Goal: Task Accomplishment & Management: Manage account settings

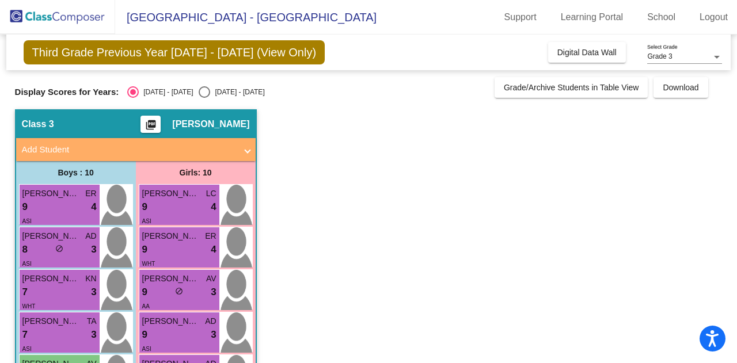
scroll to position [81, 0]
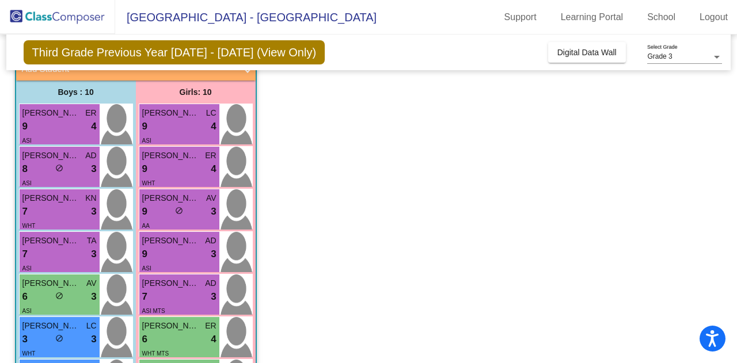
click at [310, 290] on app-classroom "Class 3 picture_as_pdf [PERSON_NAME] Add Student First Name Last Name Student I…" at bounding box center [368, 288] width 707 height 519
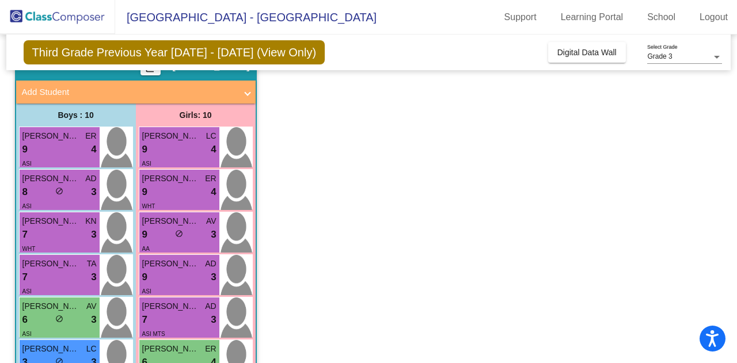
scroll to position [35, 0]
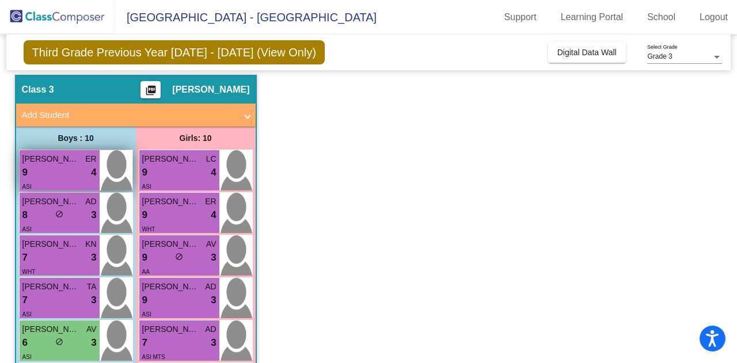
click at [58, 161] on span "[PERSON_NAME]" at bounding box center [51, 159] width 58 height 12
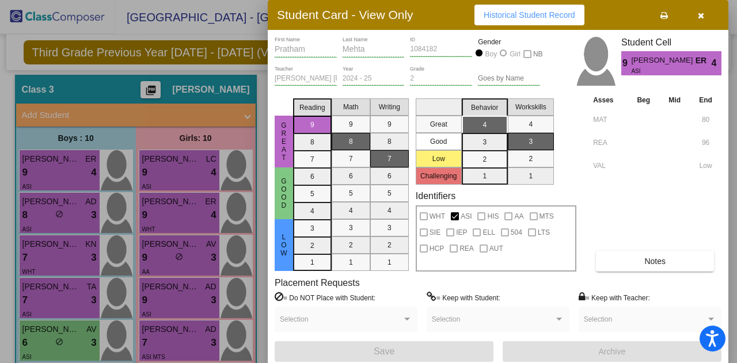
click at [53, 218] on div at bounding box center [368, 181] width 737 height 363
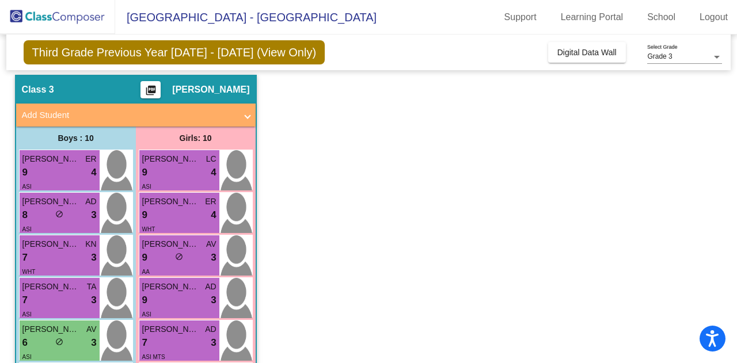
click at [53, 218] on div "8 lock do_not_disturb_alt 3" at bounding box center [59, 215] width 74 height 15
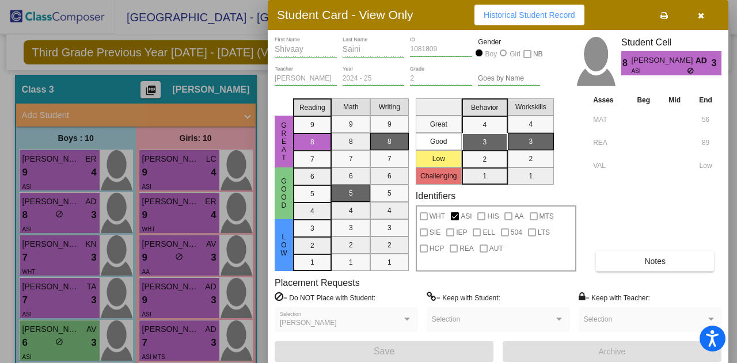
click at [45, 176] on div at bounding box center [368, 181] width 737 height 363
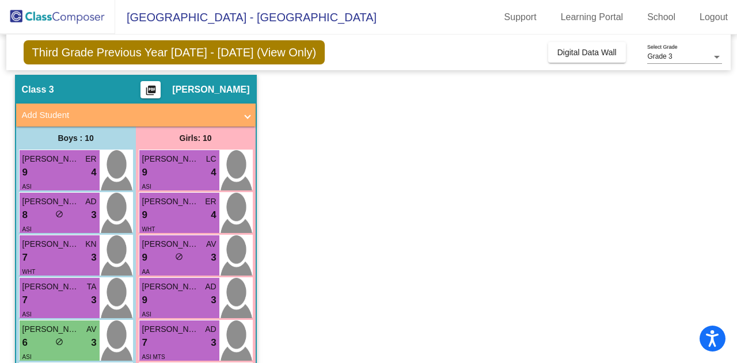
click at [45, 176] on div "9 lock do_not_disturb_alt 4" at bounding box center [59, 172] width 74 height 15
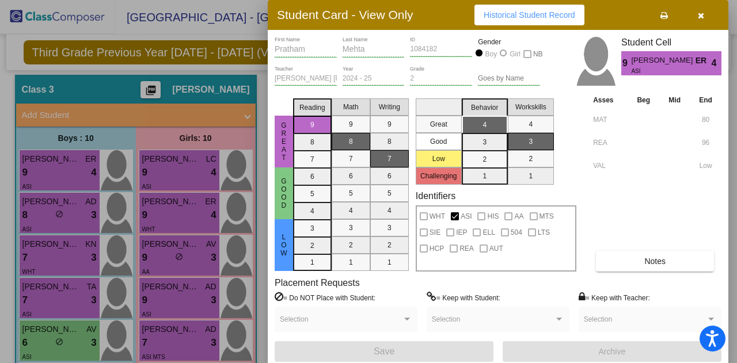
click at [40, 216] on div at bounding box center [368, 181] width 737 height 363
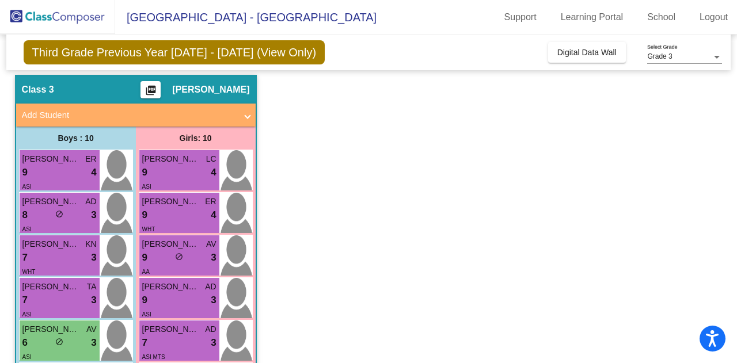
click at [40, 216] on div "8 lock do_not_disturb_alt 3" at bounding box center [59, 215] width 74 height 15
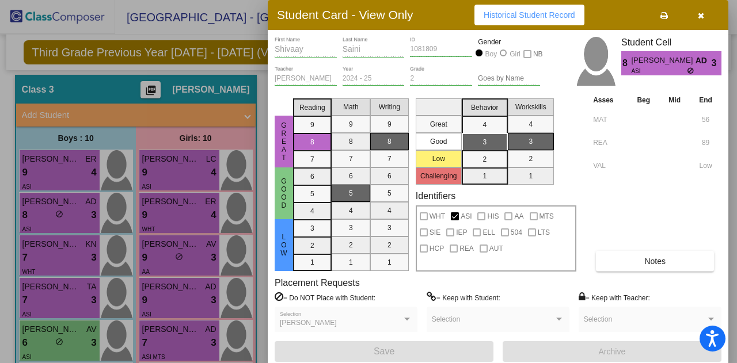
click at [44, 174] on div at bounding box center [368, 181] width 737 height 363
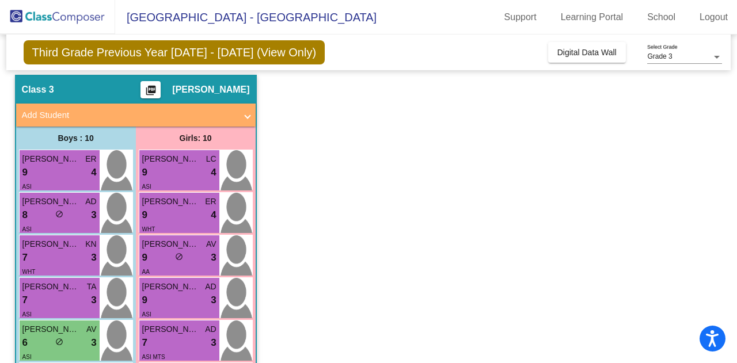
click at [44, 174] on div "9 lock do_not_disturb_alt 4" at bounding box center [59, 172] width 74 height 15
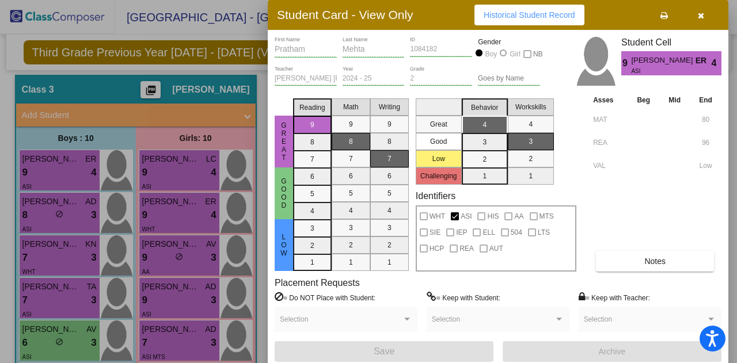
click at [48, 204] on div at bounding box center [368, 181] width 737 height 363
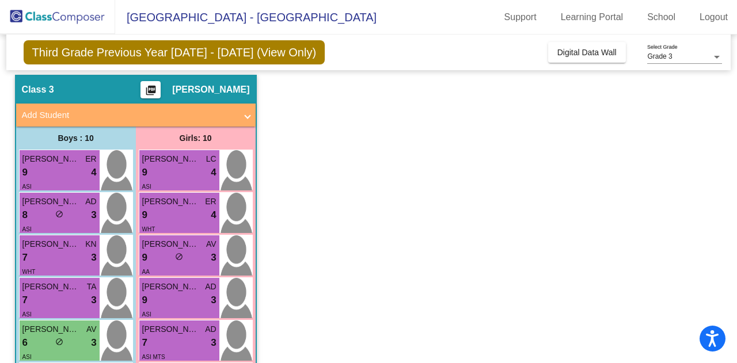
click at [48, 204] on span "[PERSON_NAME]" at bounding box center [51, 202] width 58 height 12
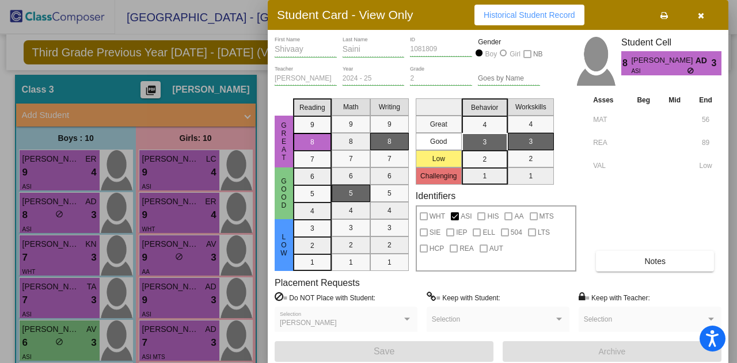
click at [48, 255] on div at bounding box center [368, 181] width 737 height 363
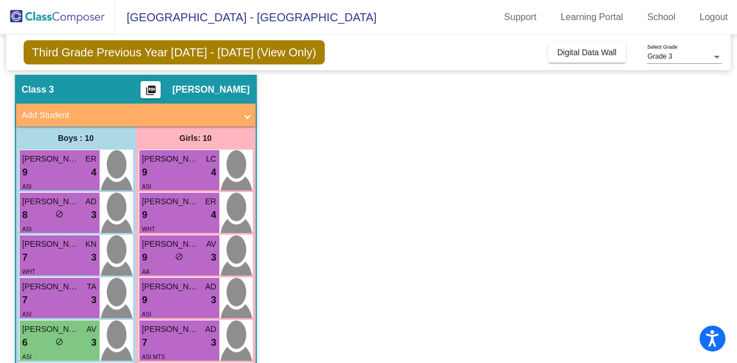
click at [48, 255] on div "7 lock do_not_disturb_alt 3" at bounding box center [59, 257] width 74 height 15
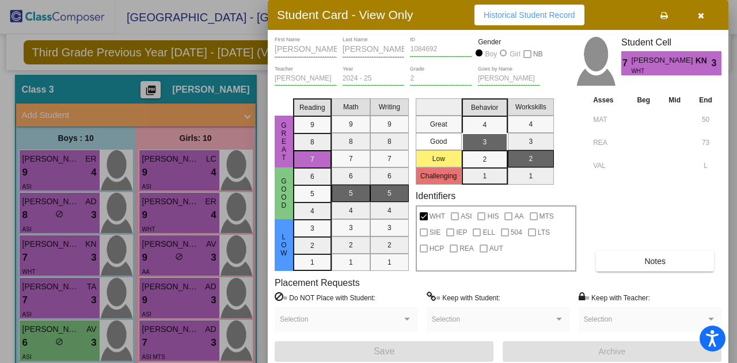
click at [49, 298] on div at bounding box center [368, 181] width 737 height 363
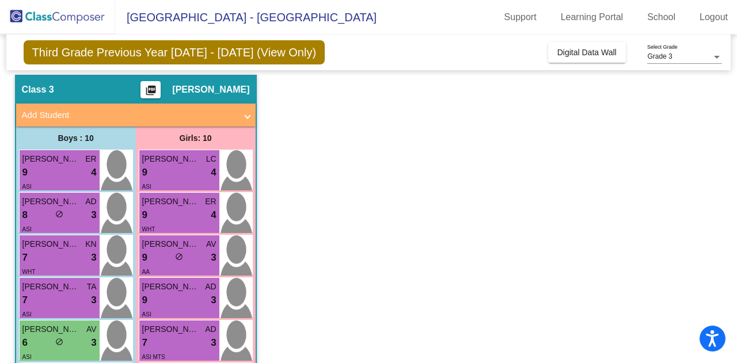
click at [49, 298] on div "7 lock do_not_disturb_alt 3" at bounding box center [59, 300] width 74 height 15
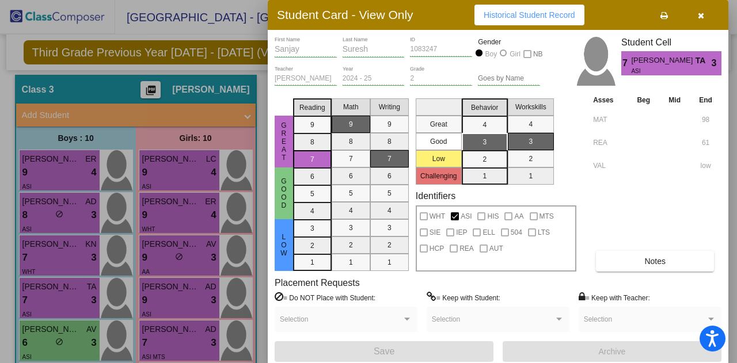
click at [37, 341] on div at bounding box center [368, 181] width 737 height 363
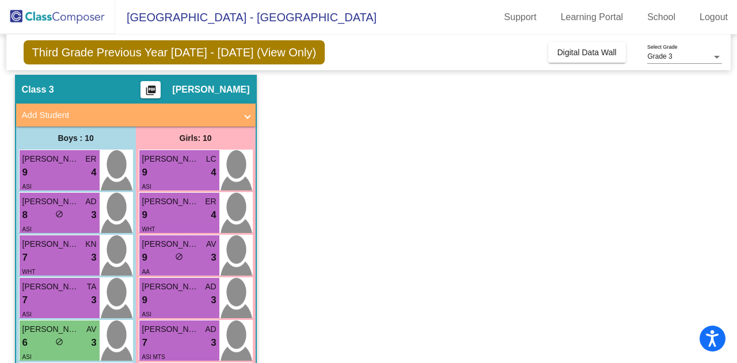
click at [37, 341] on div "6 lock do_not_disturb_alt 3" at bounding box center [59, 343] width 74 height 15
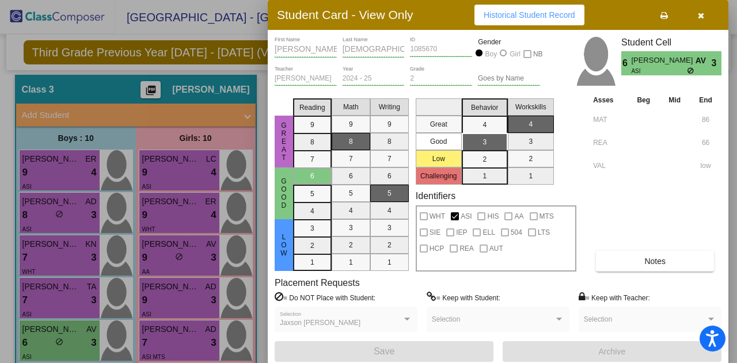
click at [41, 173] on div at bounding box center [368, 181] width 737 height 363
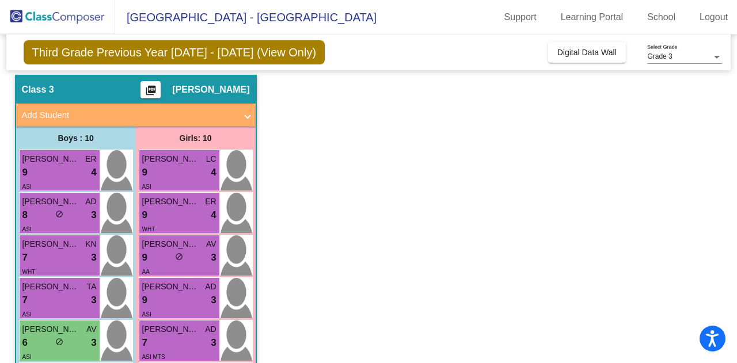
click at [41, 173] on div "9 lock do_not_disturb_alt 4" at bounding box center [59, 172] width 74 height 15
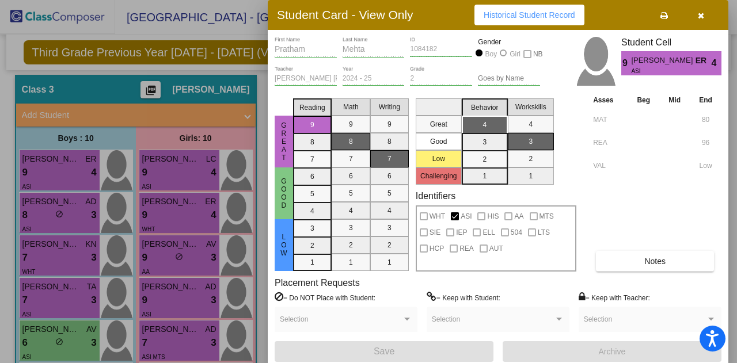
click at [44, 216] on div at bounding box center [368, 181] width 737 height 363
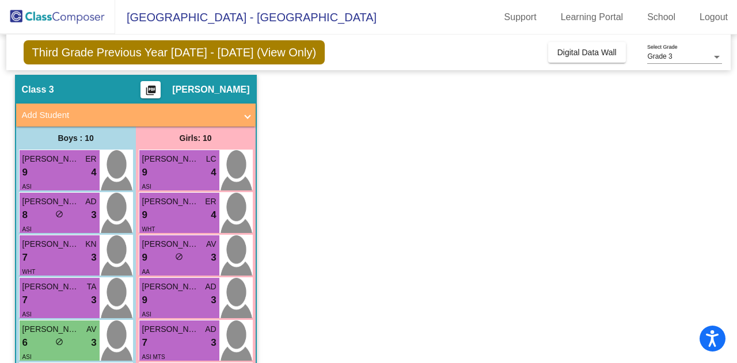
click at [44, 216] on div "8 lock do_not_disturb_alt 3" at bounding box center [59, 215] width 74 height 15
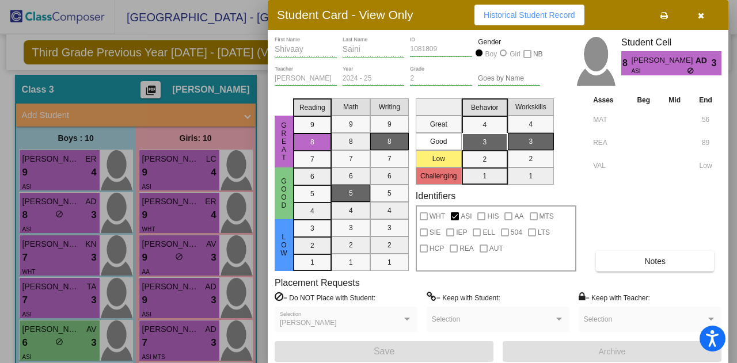
click at [50, 256] on div at bounding box center [368, 181] width 737 height 363
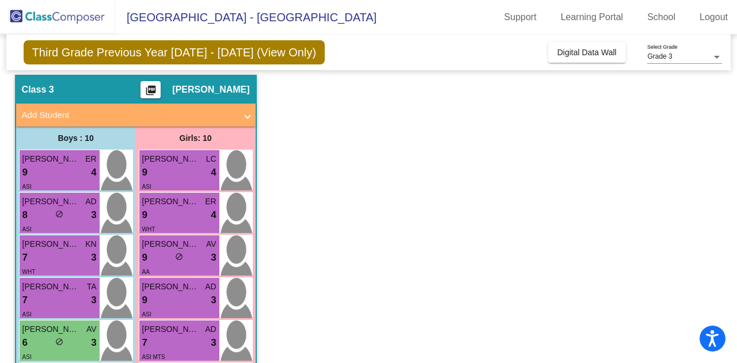
click at [50, 256] on div "7 lock do_not_disturb_alt 3" at bounding box center [59, 257] width 74 height 15
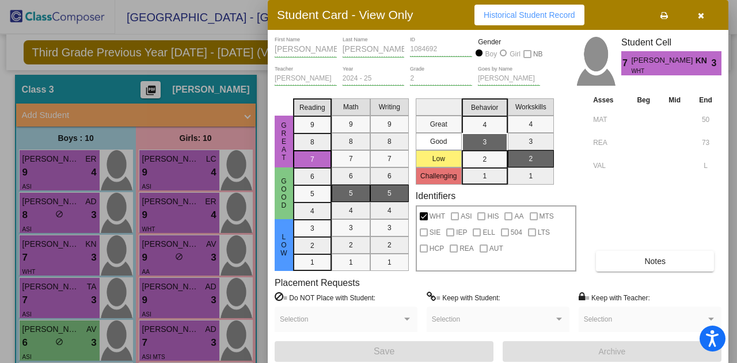
click at [55, 288] on div at bounding box center [368, 181] width 737 height 363
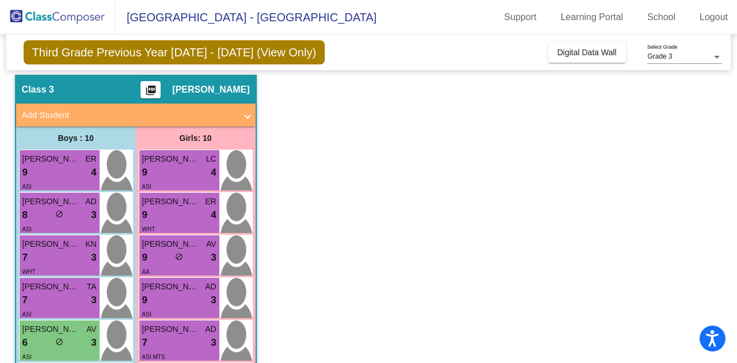
click at [55, 288] on span "[PERSON_NAME] [PERSON_NAME]" at bounding box center [51, 287] width 58 height 12
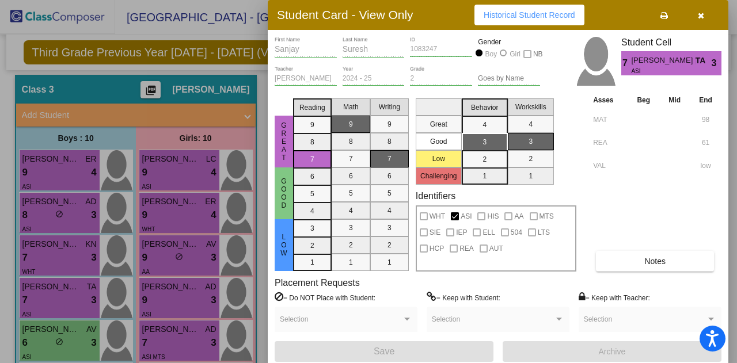
click at [70, 340] on div at bounding box center [368, 181] width 737 height 363
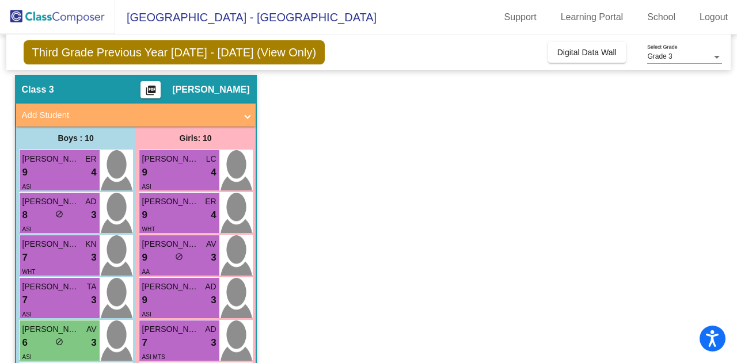
click at [70, 340] on div "6 lock do_not_disturb_alt 3" at bounding box center [59, 343] width 74 height 15
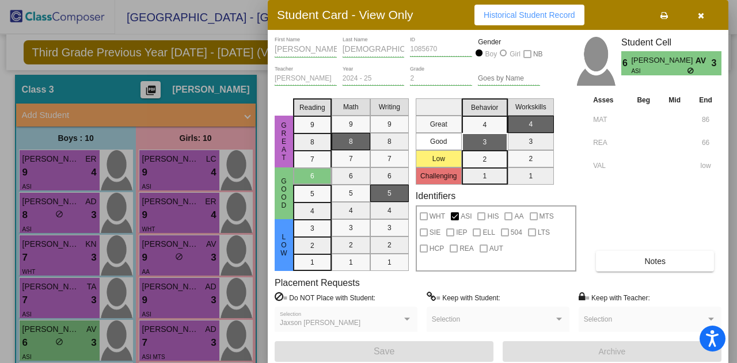
click at [128, 25] on div at bounding box center [368, 181] width 737 height 363
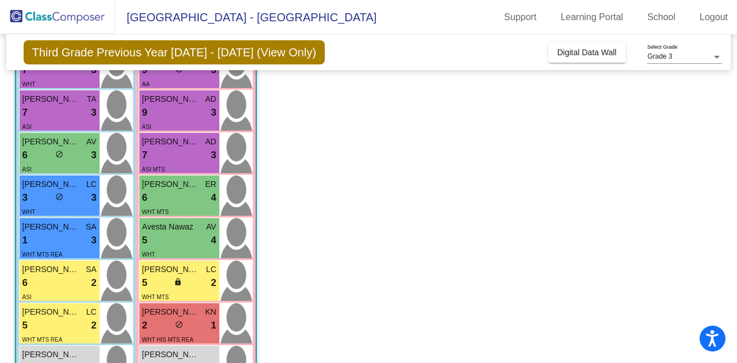
scroll to position [265, 0]
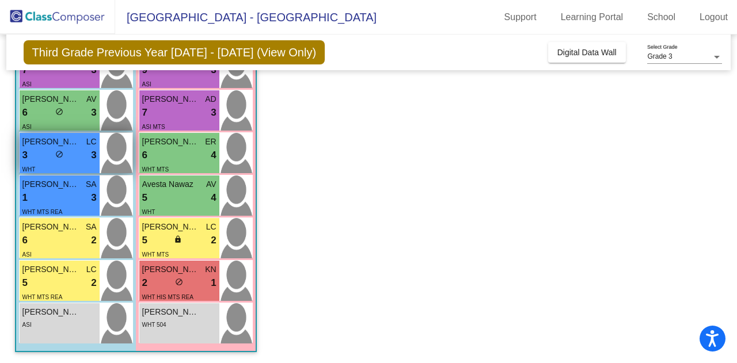
click at [76, 148] on div "3 lock do_not_disturb_alt 3" at bounding box center [59, 155] width 74 height 15
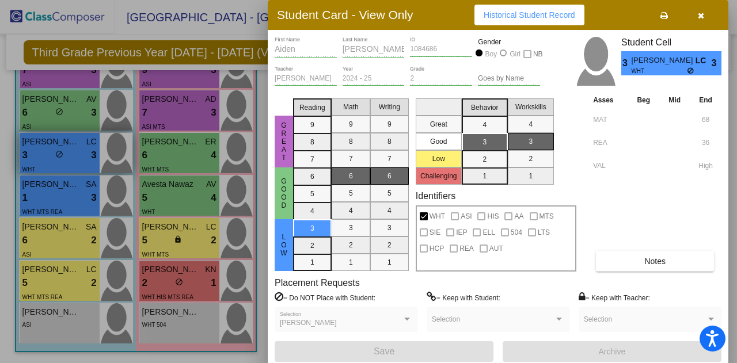
click at [76, 148] on div at bounding box center [368, 181] width 737 height 363
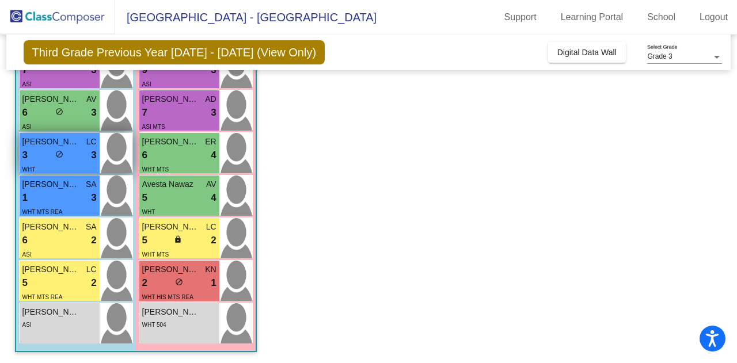
click at [76, 148] on div "3 lock do_not_disturb_alt 3" at bounding box center [59, 155] width 74 height 15
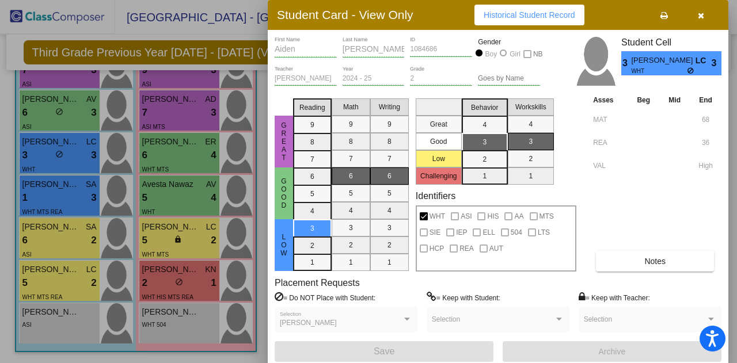
click at [32, 198] on div at bounding box center [368, 181] width 737 height 363
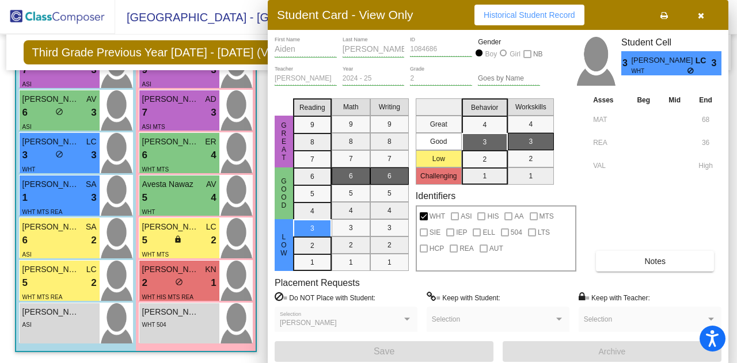
click at [32, 198] on div "1 lock do_not_disturb_alt 3" at bounding box center [59, 198] width 74 height 15
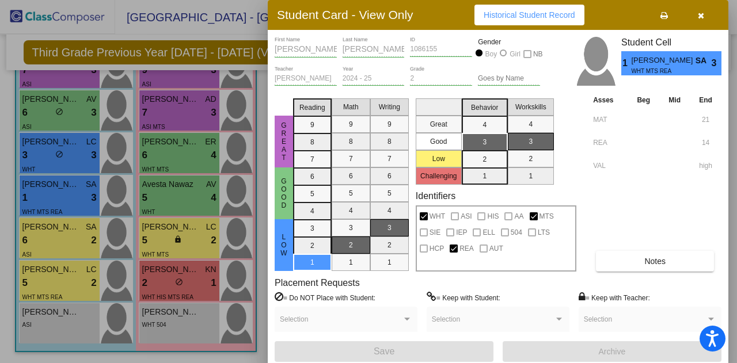
click at [36, 233] on div at bounding box center [368, 181] width 737 height 363
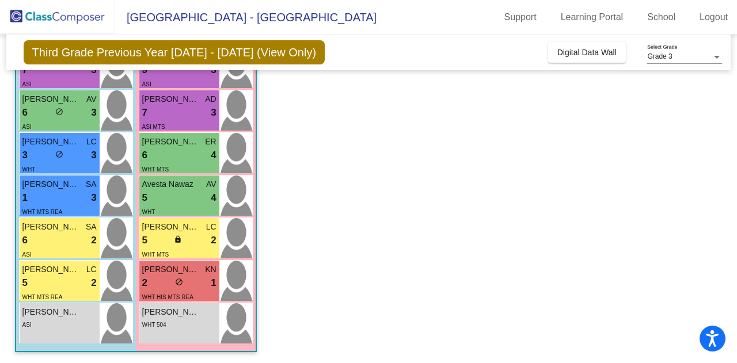
click at [36, 233] on div "6 lock do_not_disturb_alt 2" at bounding box center [59, 240] width 74 height 15
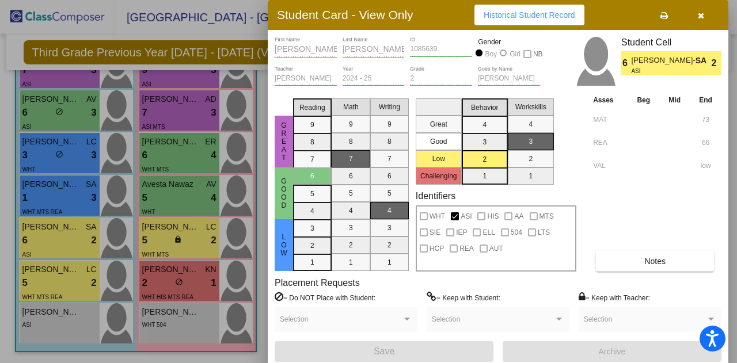
click at [53, 282] on div at bounding box center [368, 181] width 737 height 363
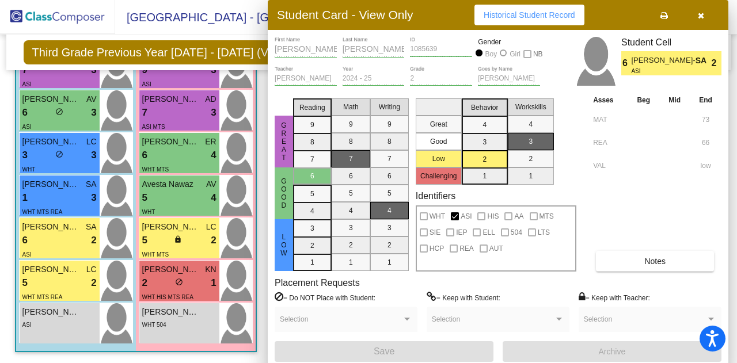
click at [53, 282] on div "5 lock do_not_disturb_alt 2" at bounding box center [59, 283] width 74 height 15
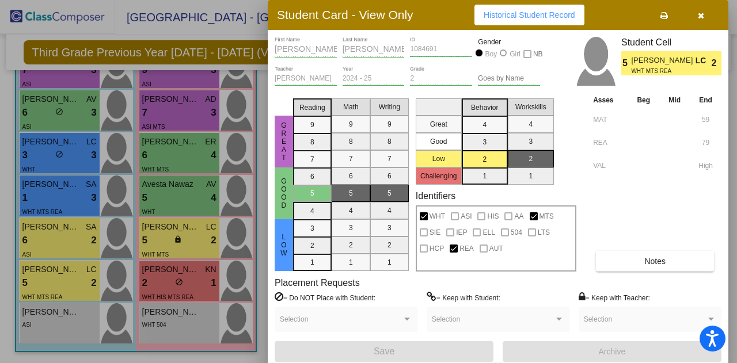
click at [52, 316] on div at bounding box center [368, 181] width 737 height 363
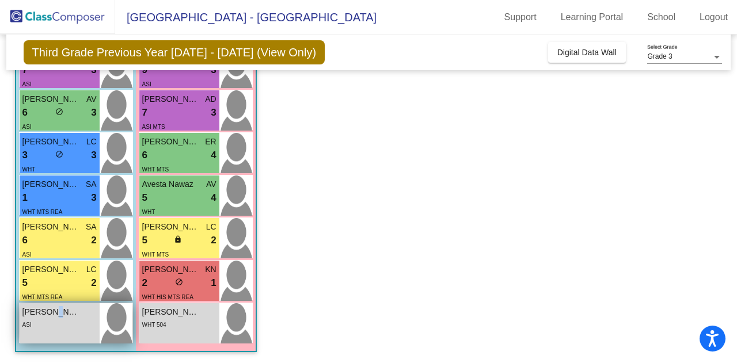
click at [52, 316] on span "[PERSON_NAME]" at bounding box center [51, 312] width 58 height 12
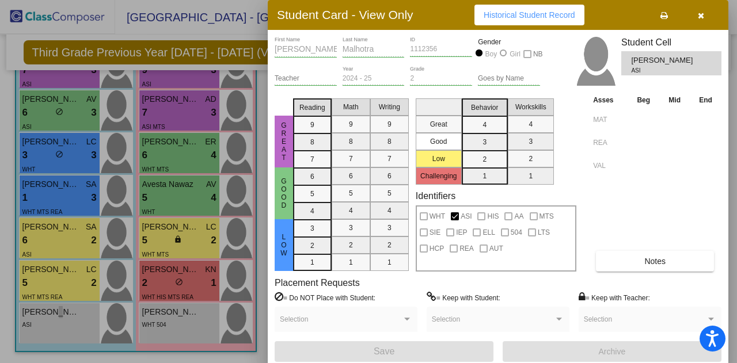
click at [253, 26] on div at bounding box center [368, 181] width 737 height 363
click at [343, 282] on app-classroom "Class 3 picture_as_pdf [PERSON_NAME] Add Student First Name Last Name Student I…" at bounding box center [368, 104] width 707 height 519
click at [70, 181] on div at bounding box center [368, 181] width 737 height 363
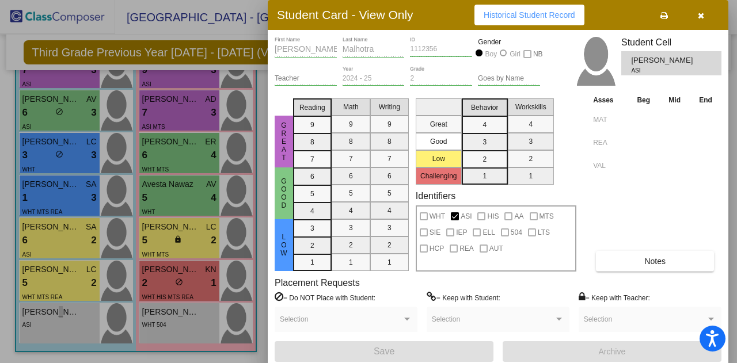
click at [68, 216] on div at bounding box center [368, 181] width 737 height 363
click at [60, 260] on div at bounding box center [368, 181] width 737 height 363
click at [60, 35] on div "7 lock do_not_disturb_alt 3" at bounding box center [59, 27] width 74 height 15
click at [54, 288] on div at bounding box center [368, 181] width 737 height 363
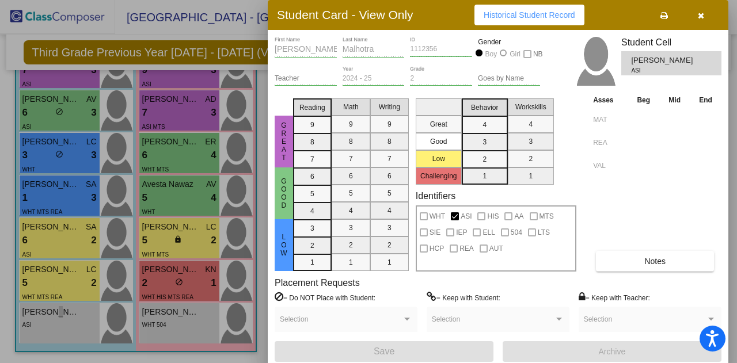
click at [54, 63] on span "[PERSON_NAME] [PERSON_NAME]" at bounding box center [51, 57] width 58 height 12
click at [55, 347] on div at bounding box center [368, 181] width 737 height 363
click at [55, 119] on div "lock do_not_disturb_alt" at bounding box center [59, 113] width 8 height 12
click at [55, 344] on div at bounding box center [368, 181] width 737 height 363
click at [431, 249] on app-classroom "Class 3 picture_as_pdf [PERSON_NAME] Add Student First Name Last Name Student I…" at bounding box center [368, 104] width 707 height 519
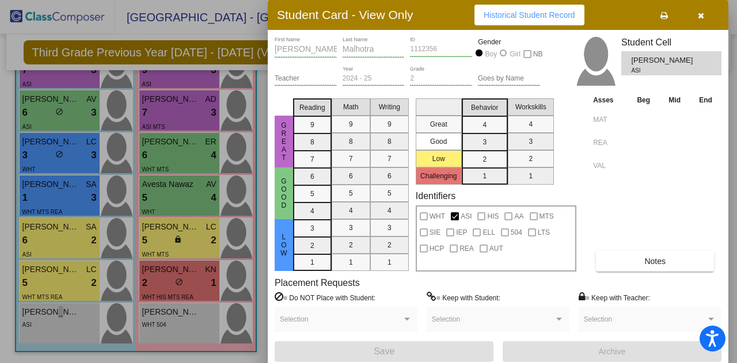
scroll to position [219, 0]
click at [28, 163] on div "3 lock do_not_disturb_alt 3" at bounding box center [59, 155] width 74 height 15
click at [33, 239] on div at bounding box center [368, 181] width 737 height 363
click at [33, 206] on div "1 lock do_not_disturb_alt 3" at bounding box center [59, 198] width 74 height 15
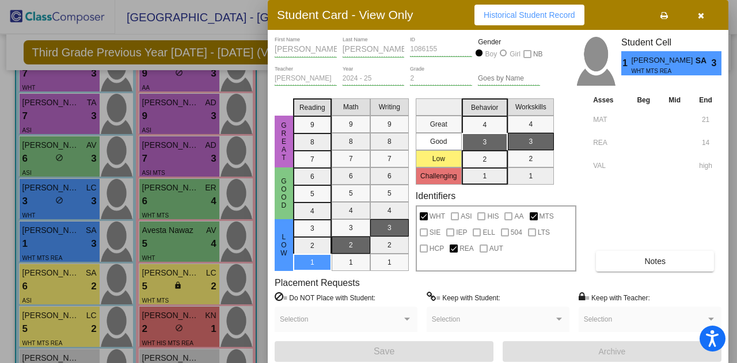
click at [39, 284] on div at bounding box center [368, 181] width 737 height 363
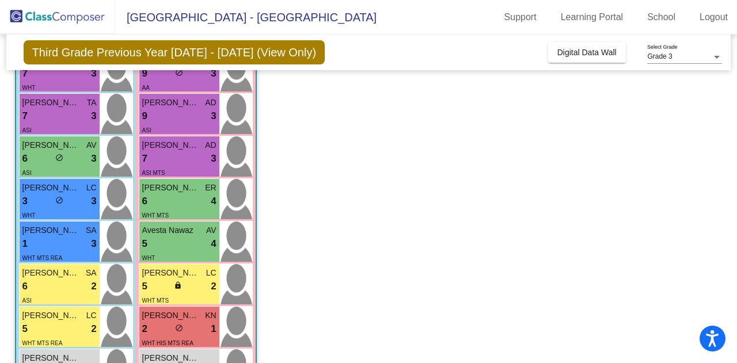
click at [39, 284] on div "6 lock do_not_disturb_alt 2" at bounding box center [59, 286] width 74 height 15
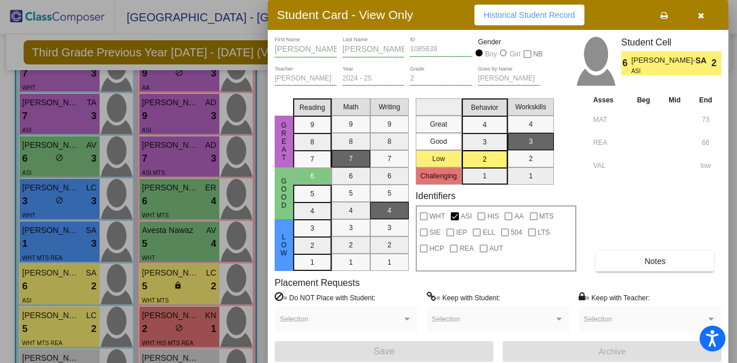
click at [39, 326] on div at bounding box center [368, 181] width 737 height 363
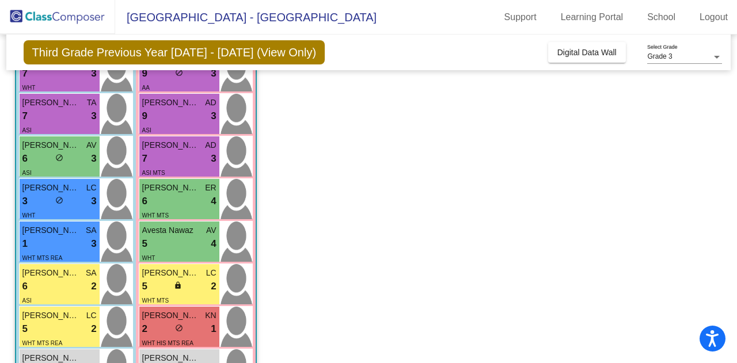
click at [39, 326] on div "5 lock do_not_disturb_alt 2" at bounding box center [59, 329] width 74 height 15
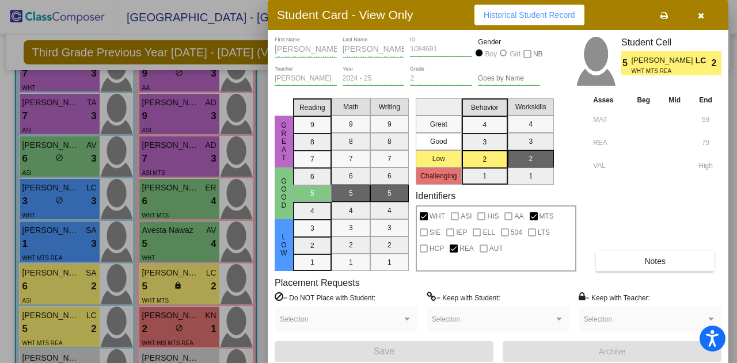
click at [57, 357] on div at bounding box center [368, 181] width 737 height 363
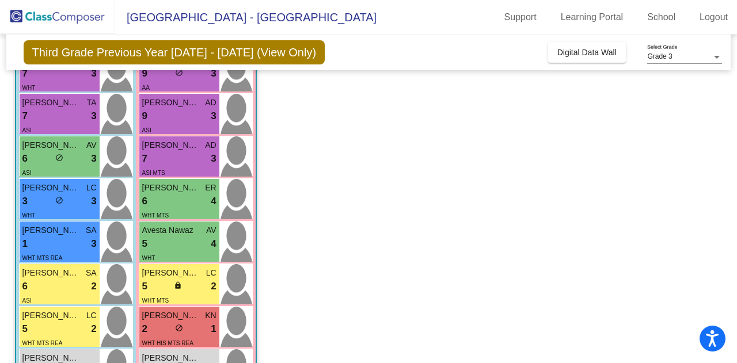
click at [57, 357] on span "[PERSON_NAME]" at bounding box center [51, 358] width 58 height 12
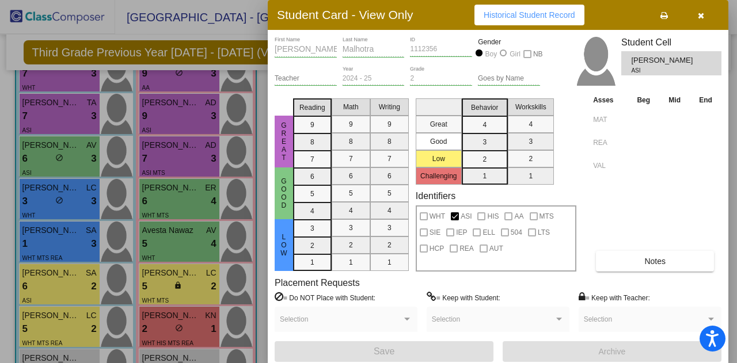
click at [159, 25] on div at bounding box center [368, 181] width 737 height 363
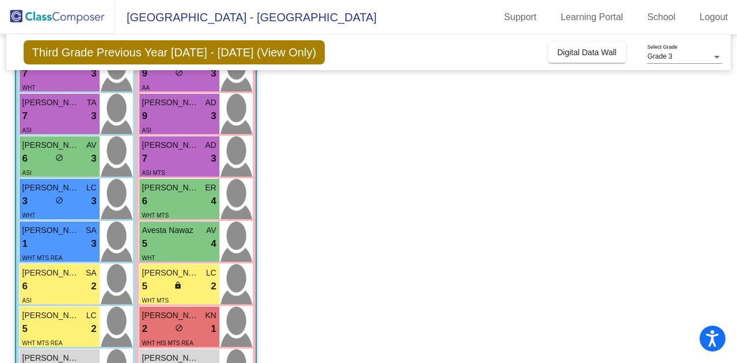
click at [370, 225] on app-classroom "Class 3 picture_as_pdf [PERSON_NAME] Add Student First Name Last Name Student I…" at bounding box center [368, 150] width 707 height 519
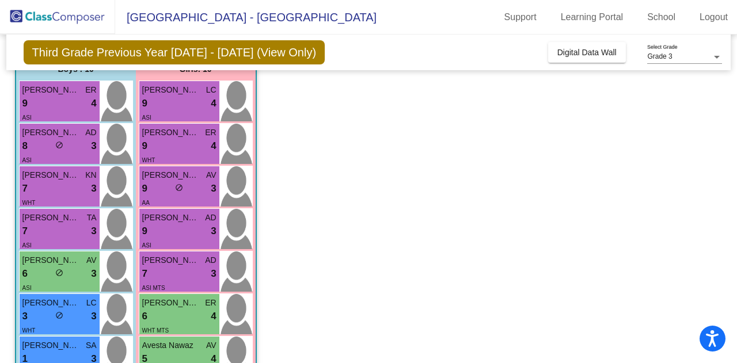
scroll to position [81, 0]
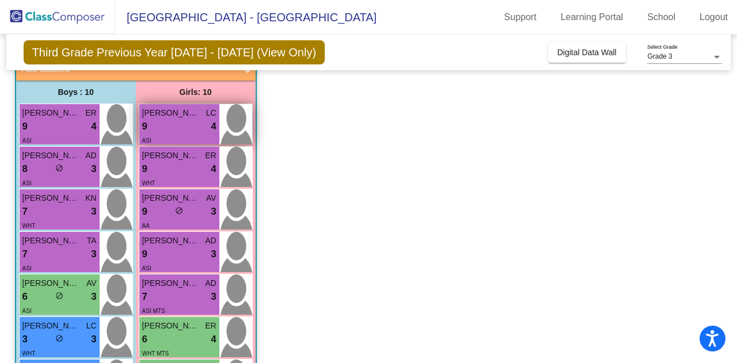
click at [173, 127] on div "9 lock do_not_disturb_alt 4" at bounding box center [179, 126] width 74 height 15
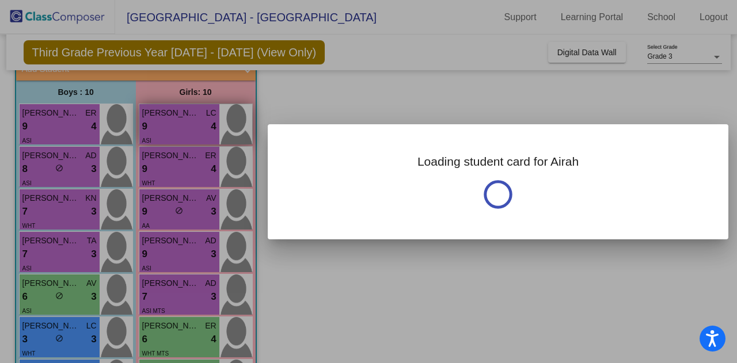
click at [173, 127] on div at bounding box center [368, 181] width 737 height 363
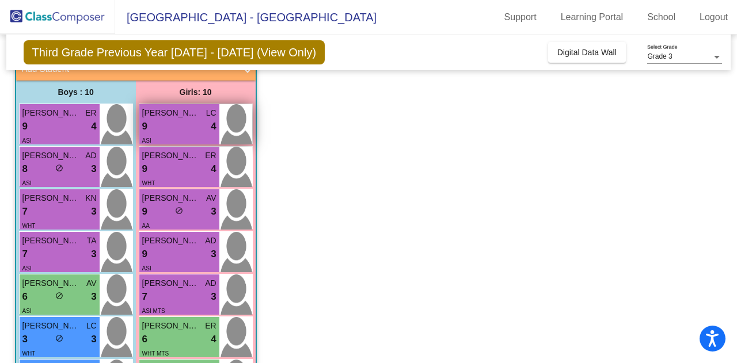
click at [173, 127] on div "9 lock do_not_disturb_alt 4" at bounding box center [179, 126] width 74 height 15
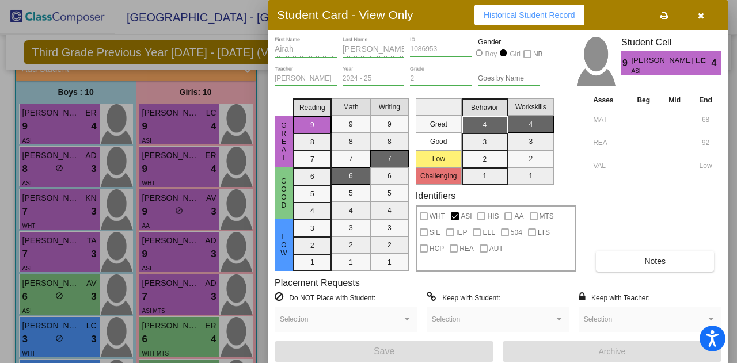
click at [176, 157] on div at bounding box center [368, 181] width 737 height 363
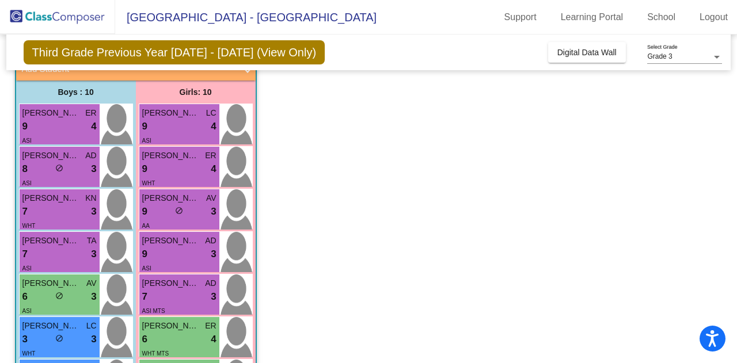
click at [176, 157] on span "[PERSON_NAME]" at bounding box center [171, 156] width 58 height 12
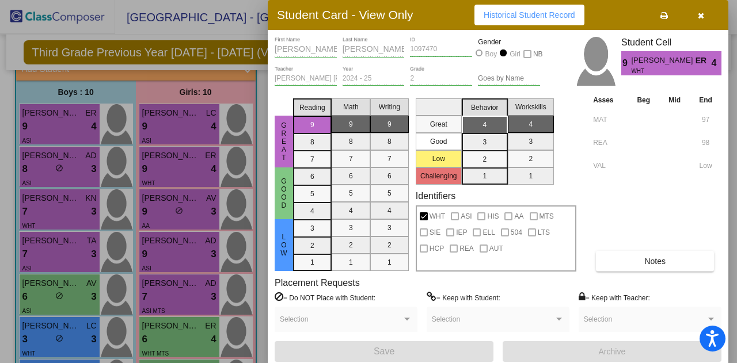
click at [163, 206] on div at bounding box center [368, 181] width 737 height 363
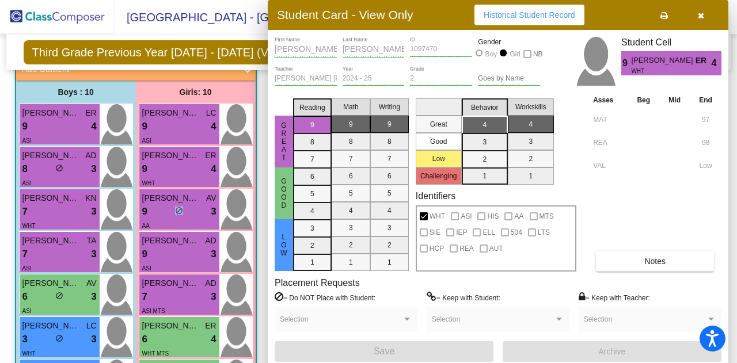
click at [163, 206] on div "9 lock do_not_disturb_alt 3" at bounding box center [179, 211] width 74 height 15
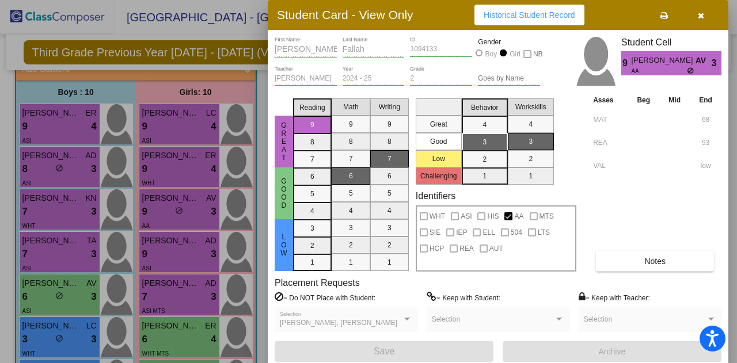
click at [163, 245] on div at bounding box center [368, 181] width 737 height 363
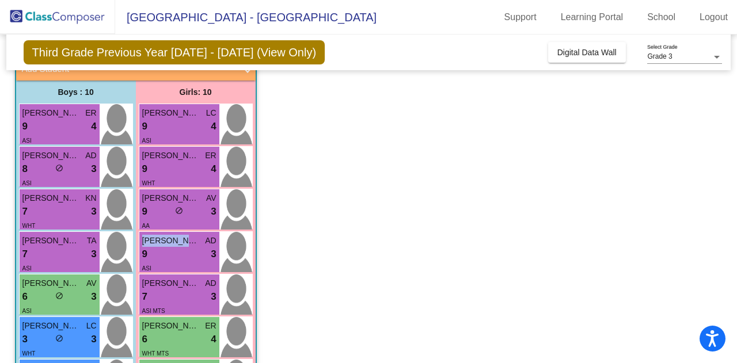
click at [163, 245] on span "[PERSON_NAME]" at bounding box center [171, 241] width 58 height 12
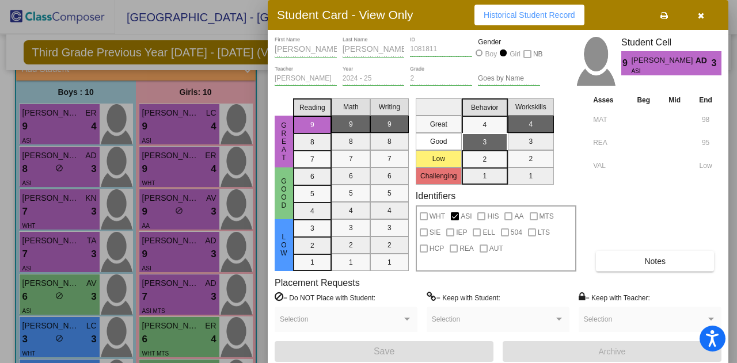
click at [168, 296] on div at bounding box center [368, 181] width 737 height 363
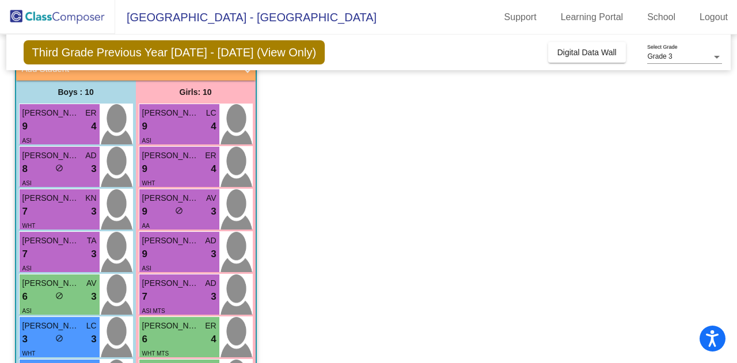
click at [168, 296] on div "7 lock do_not_disturb_alt 3" at bounding box center [179, 297] width 74 height 15
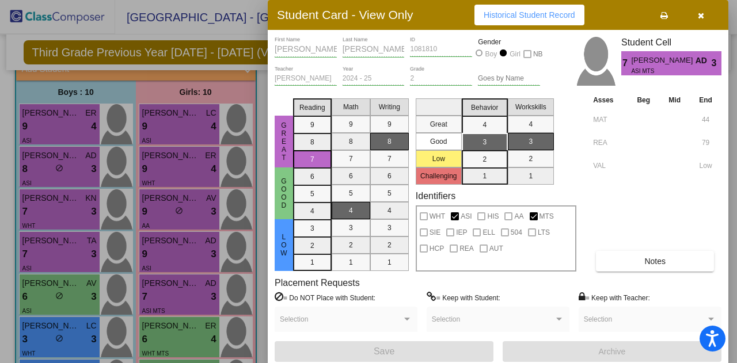
click at [164, 325] on div at bounding box center [368, 181] width 737 height 363
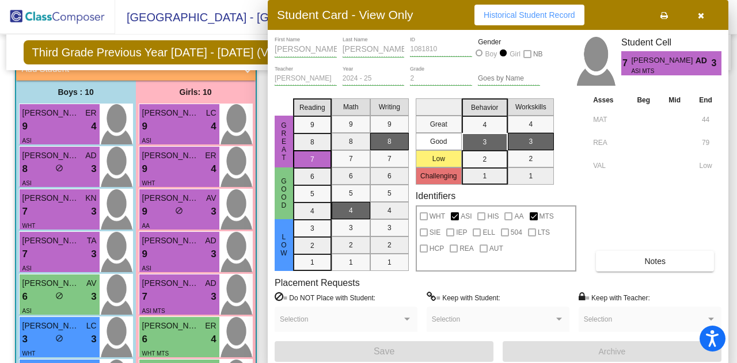
click at [164, 325] on span "[PERSON_NAME]" at bounding box center [171, 326] width 58 height 12
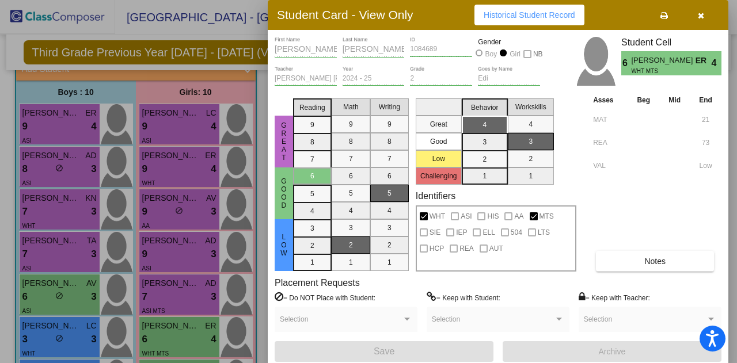
click at [190, 17] on div at bounding box center [368, 181] width 737 height 363
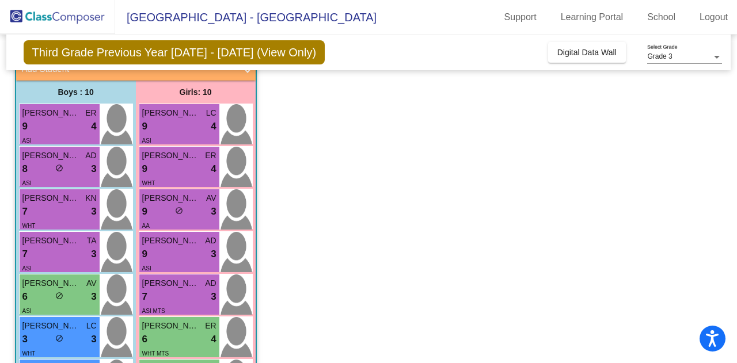
click at [531, 176] on app-classroom "Class 3 picture_as_pdf [PERSON_NAME] Add Student First Name Last Name Student I…" at bounding box center [368, 288] width 707 height 519
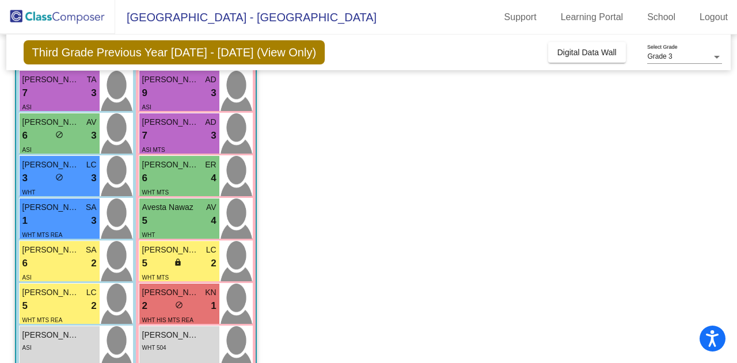
scroll to position [265, 0]
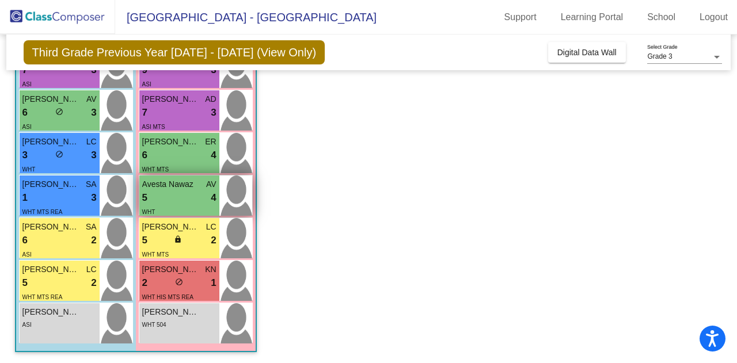
click at [146, 206] on div "WHT" at bounding box center [148, 212] width 13 height 12
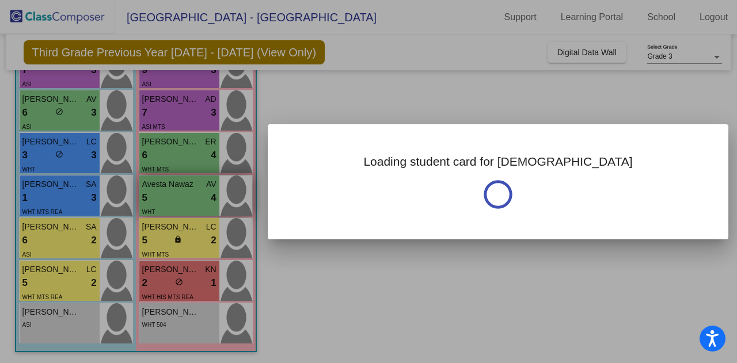
click at [146, 204] on div at bounding box center [368, 181] width 737 height 363
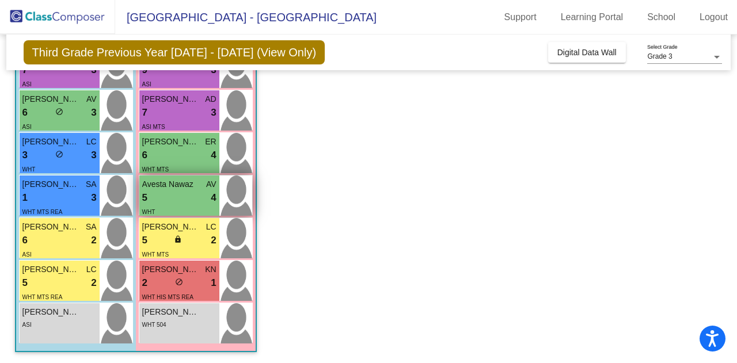
click at [146, 206] on div "WHT" at bounding box center [148, 212] width 13 height 12
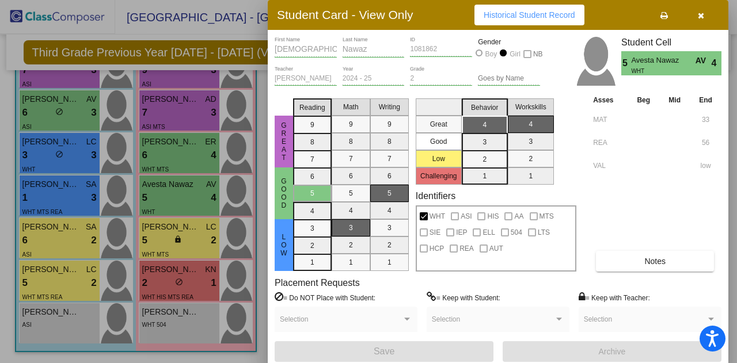
click at [159, 244] on div at bounding box center [368, 181] width 737 height 363
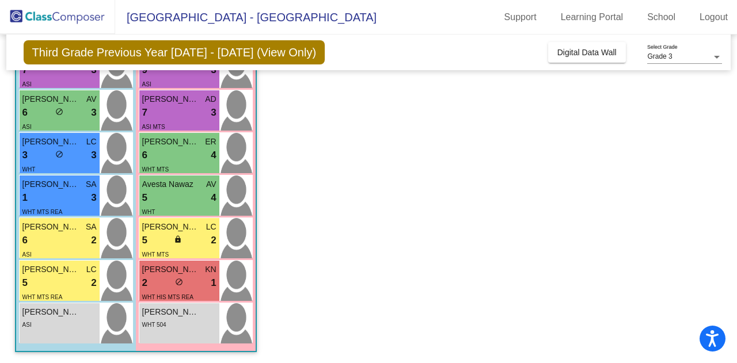
click at [159, 244] on div "5 lock do_not_disturb_alt 2" at bounding box center [179, 240] width 74 height 15
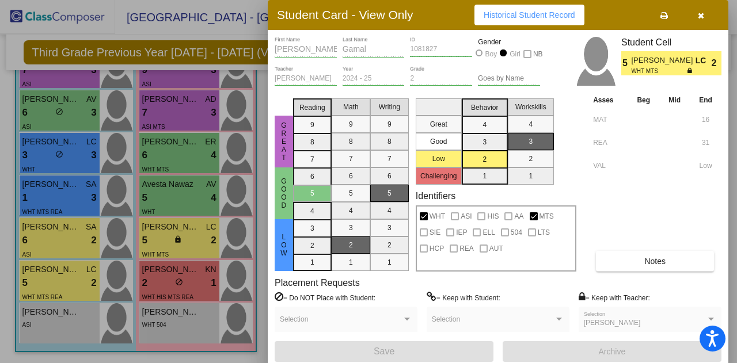
click at [151, 288] on div at bounding box center [368, 181] width 737 height 363
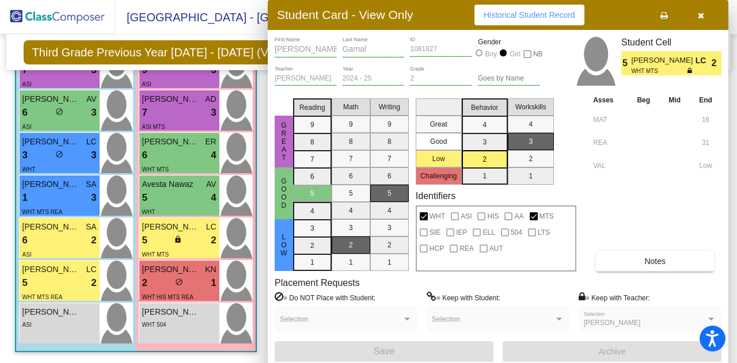
click at [151, 288] on div "2 lock do_not_disturb_alt 1" at bounding box center [179, 283] width 74 height 15
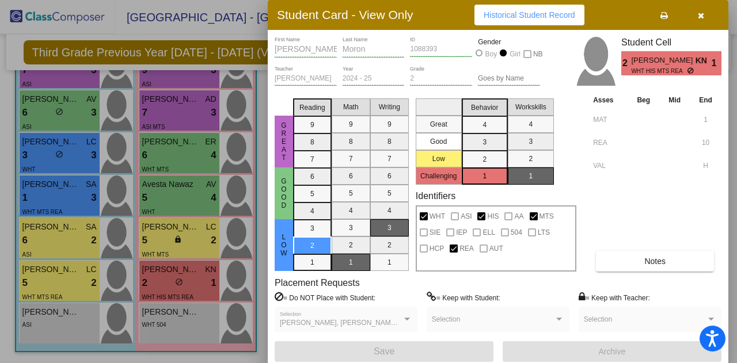
click at [165, 229] on div at bounding box center [368, 181] width 737 height 363
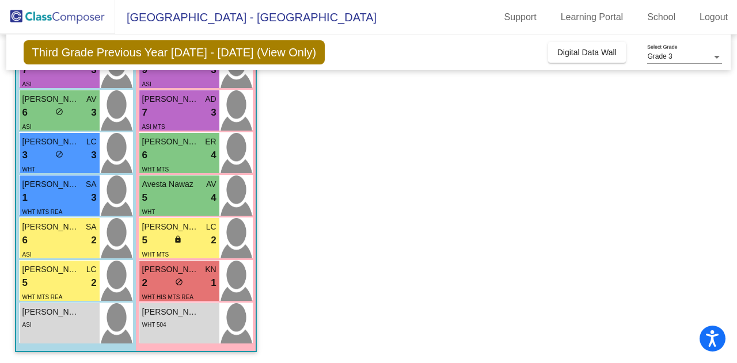
click at [165, 229] on span "[PERSON_NAME]" at bounding box center [171, 227] width 58 height 12
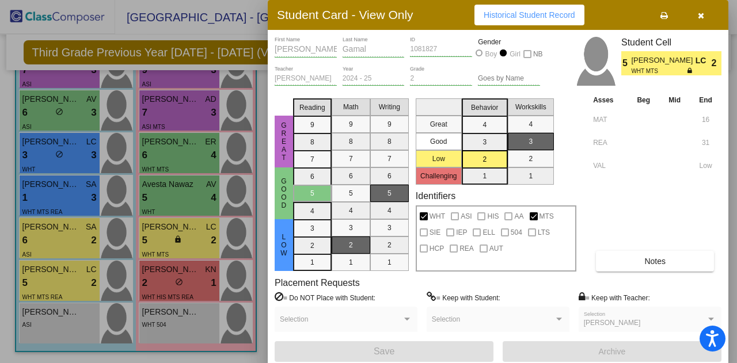
click at [174, 191] on div at bounding box center [368, 181] width 737 height 363
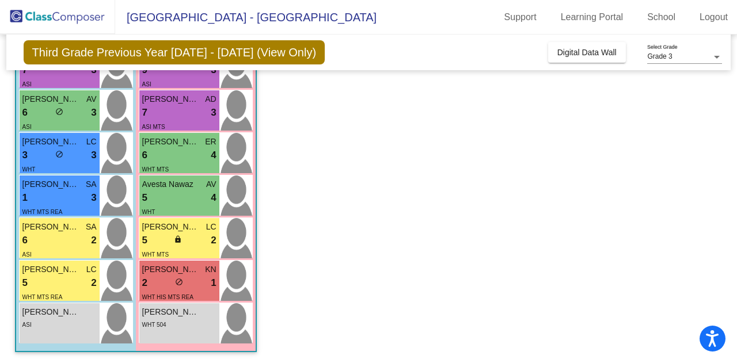
click at [174, 191] on div "5 lock do_not_disturb_alt 4" at bounding box center [179, 198] width 74 height 15
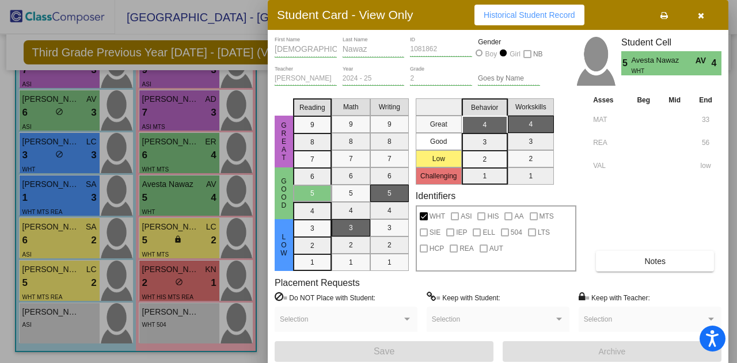
click at [182, 230] on div at bounding box center [368, 181] width 737 height 363
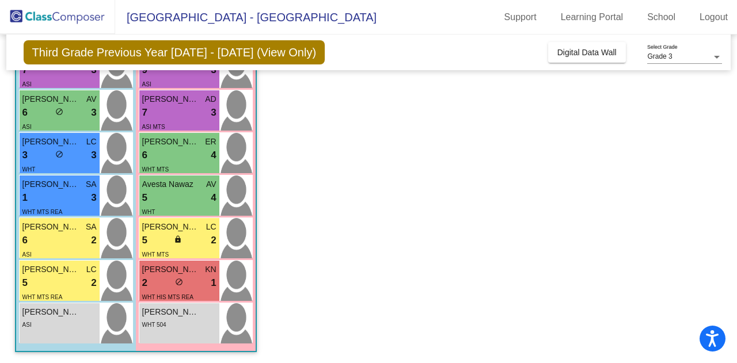
click at [182, 230] on span "[PERSON_NAME]" at bounding box center [171, 227] width 58 height 12
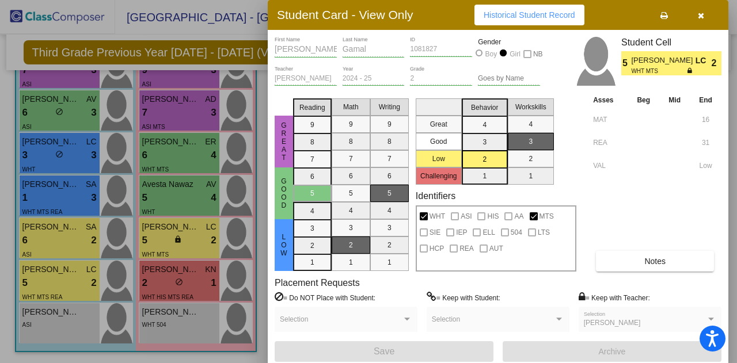
click at [174, 283] on div at bounding box center [368, 181] width 737 height 363
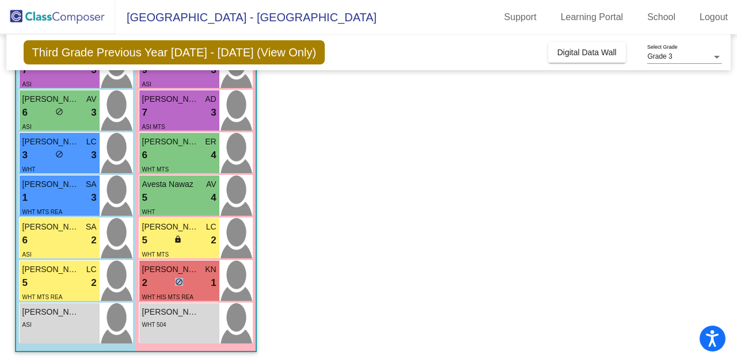
click at [175, 283] on span "do_not_disturb_alt" at bounding box center [179, 282] width 8 height 8
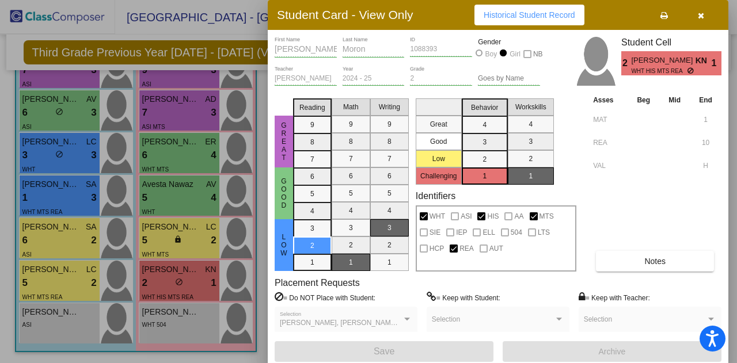
click at [166, 330] on div at bounding box center [368, 181] width 737 height 363
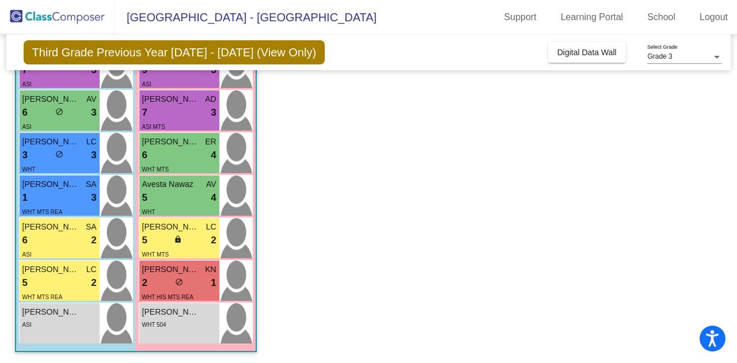
click at [166, 330] on div "[PERSON_NAME] lock do_not_disturb_alt WHT 504" at bounding box center [179, 323] width 80 height 40
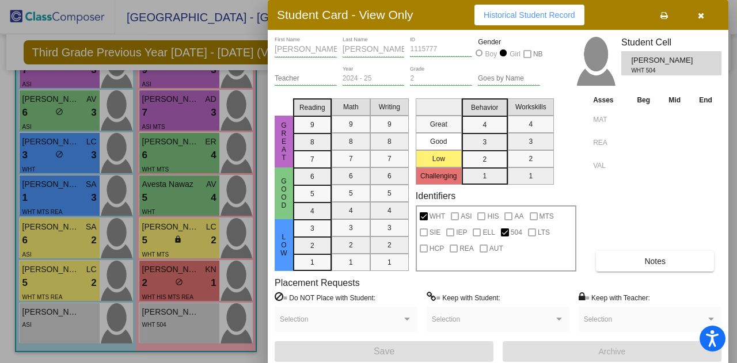
click at [182, 333] on div at bounding box center [368, 181] width 737 height 363
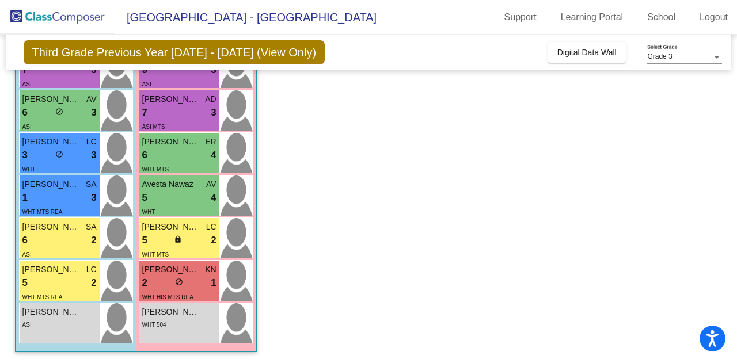
click at [182, 333] on div "[PERSON_NAME] lock do_not_disturb_alt WHT 504" at bounding box center [179, 323] width 80 height 40
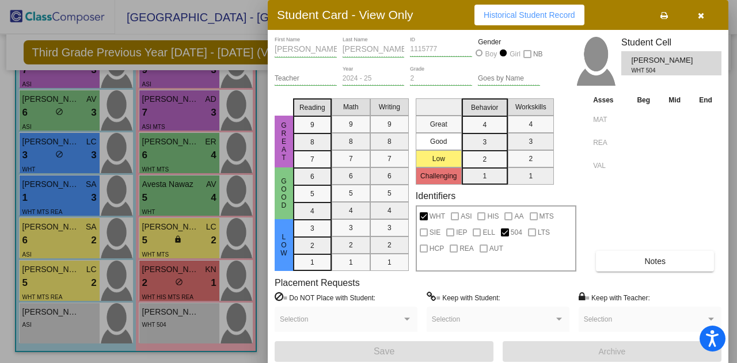
click at [184, 287] on div at bounding box center [368, 181] width 737 height 363
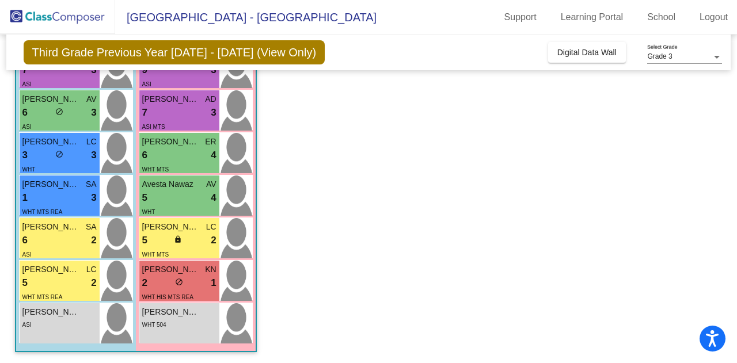
click at [184, 287] on div "2 lock do_not_disturb_alt 1" at bounding box center [179, 283] width 74 height 15
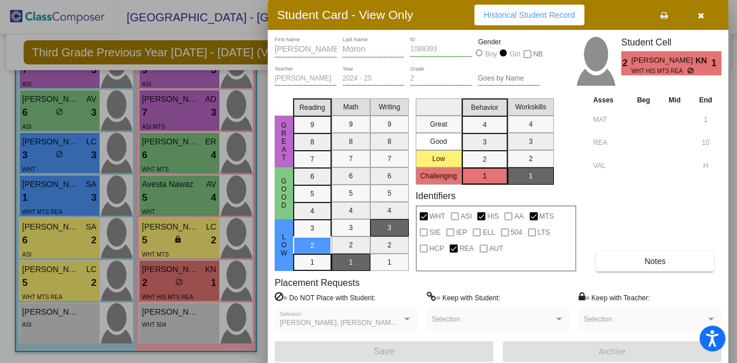
click at [172, 241] on div at bounding box center [368, 181] width 737 height 363
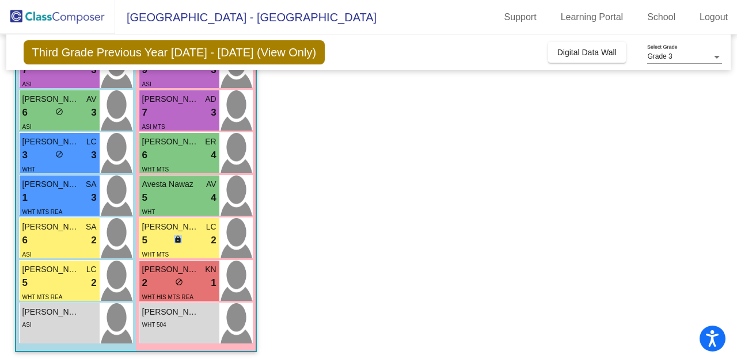
click at [172, 241] on div "5 lock do_not_disturb_alt 2" at bounding box center [179, 240] width 74 height 15
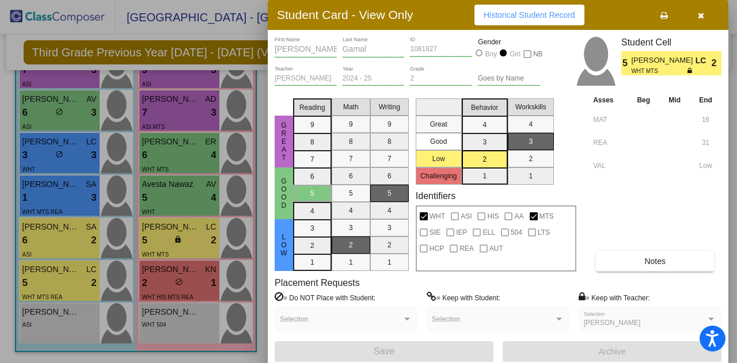
click at [165, 189] on div at bounding box center [368, 181] width 737 height 363
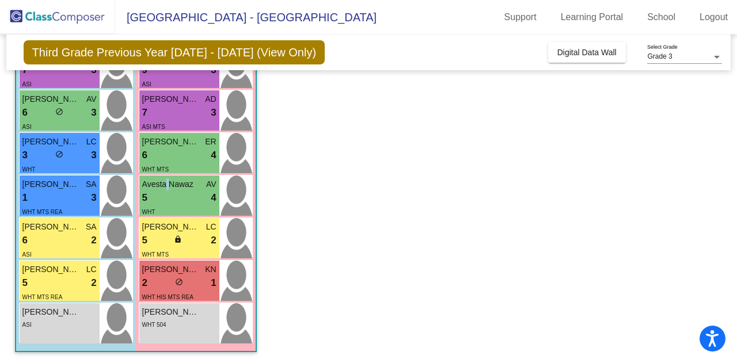
click at [165, 189] on span "Avesta Nawaz" at bounding box center [171, 184] width 58 height 12
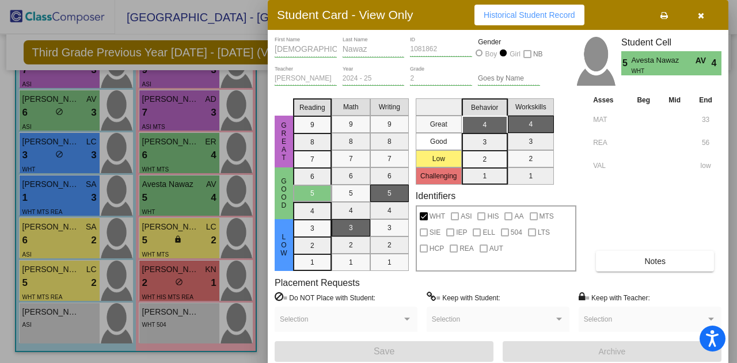
click at [159, 155] on div at bounding box center [368, 181] width 737 height 363
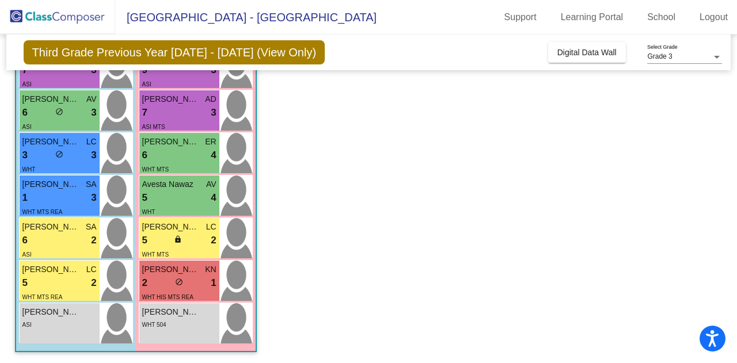
click at [159, 155] on div "6 lock do_not_disturb_alt 4" at bounding box center [179, 155] width 74 height 15
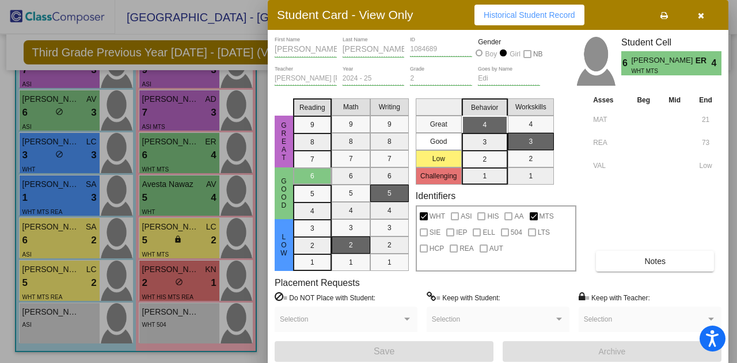
click at [158, 103] on div at bounding box center [368, 181] width 737 height 363
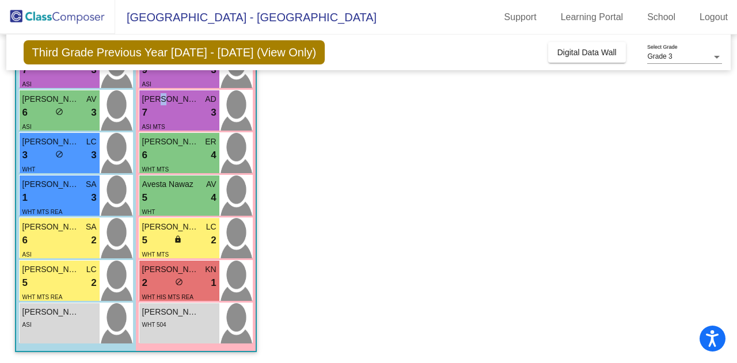
click at [158, 103] on span "[PERSON_NAME]" at bounding box center [171, 99] width 58 height 12
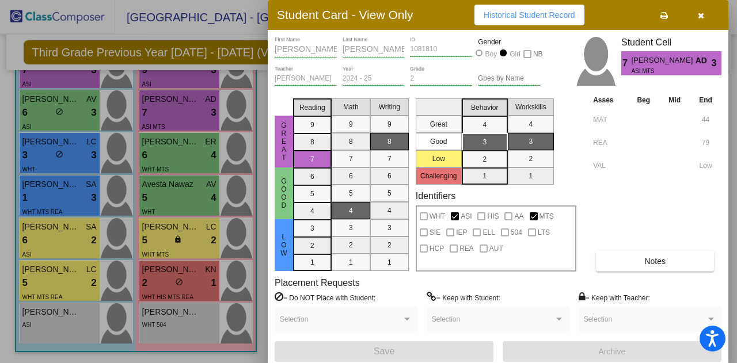
click at [157, 79] on div at bounding box center [368, 181] width 737 height 363
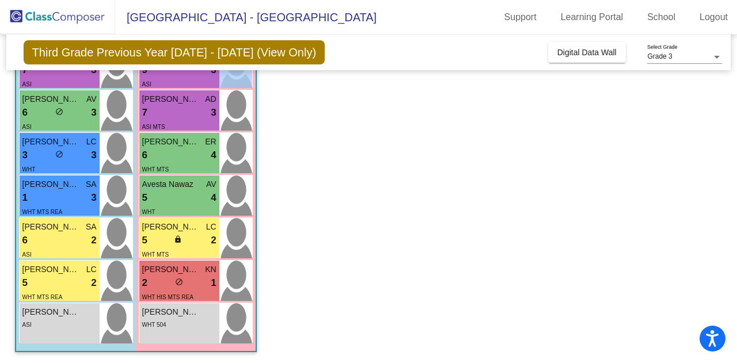
click at [157, 79] on div "ASI" at bounding box center [179, 84] width 74 height 12
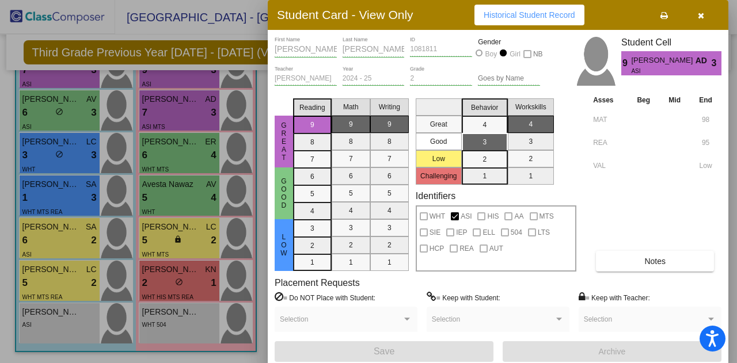
click at [158, 82] on div at bounding box center [368, 181] width 737 height 363
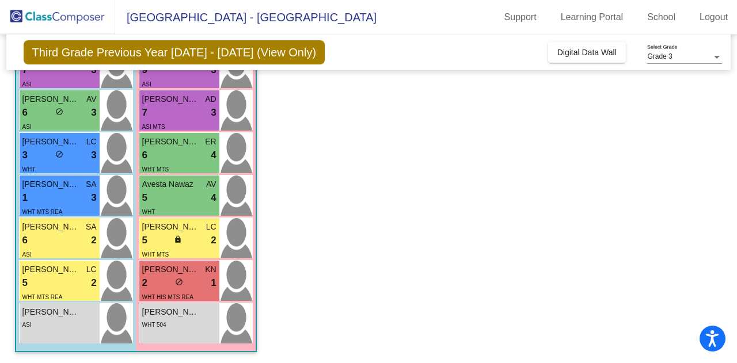
click at [355, 119] on app-classroom "Class 3 picture_as_pdf [PERSON_NAME] Add Student First Name Last Name Student I…" at bounding box center [368, 104] width 707 height 519
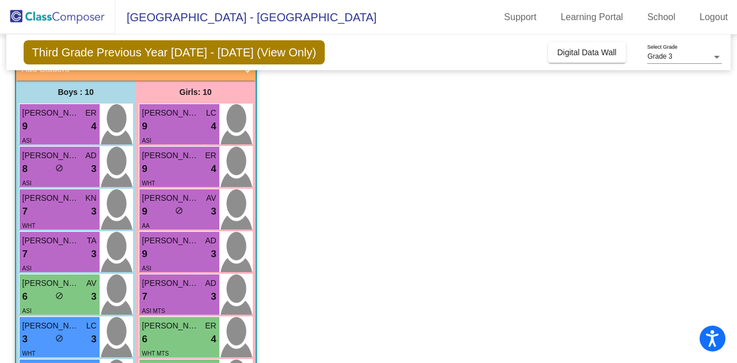
scroll to position [58, 0]
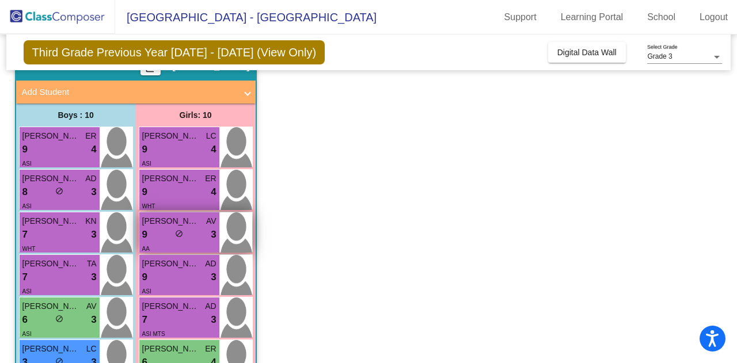
click at [155, 230] on div "9 lock do_not_disturb_alt 3" at bounding box center [179, 234] width 74 height 15
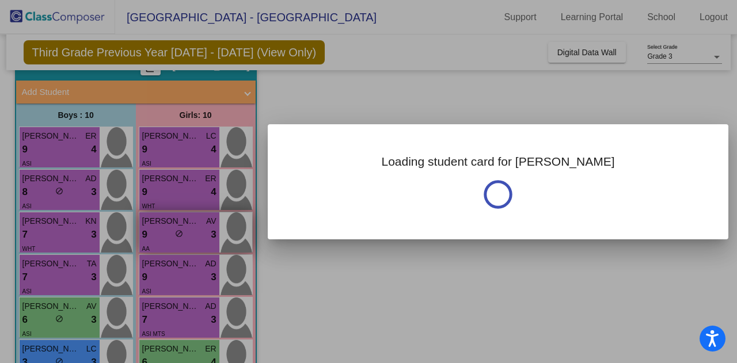
click at [155, 230] on div at bounding box center [368, 181] width 737 height 363
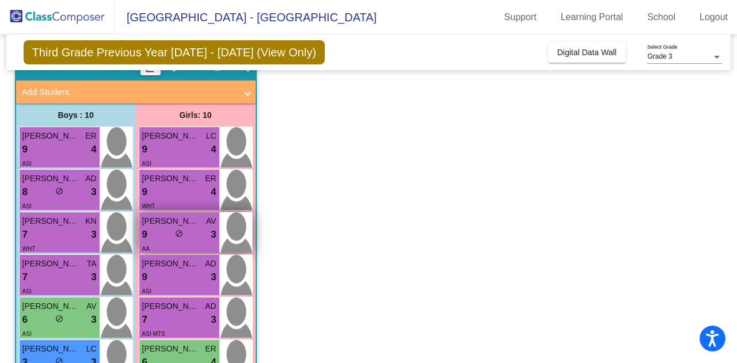
click at [155, 230] on div "9 lock do_not_disturb_alt 3" at bounding box center [179, 234] width 74 height 15
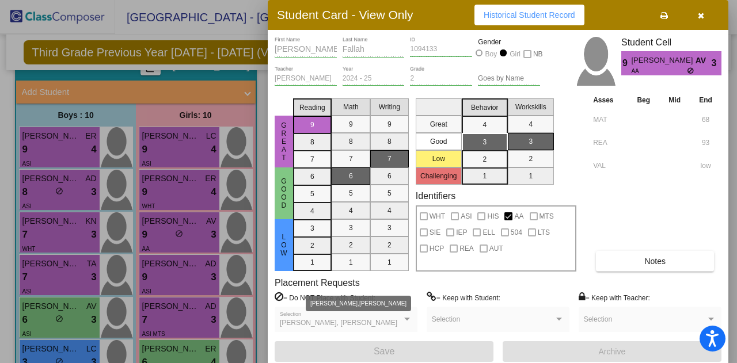
click at [408, 319] on div at bounding box center [407, 319] width 6 height 3
click at [159, 179] on div at bounding box center [368, 181] width 737 height 363
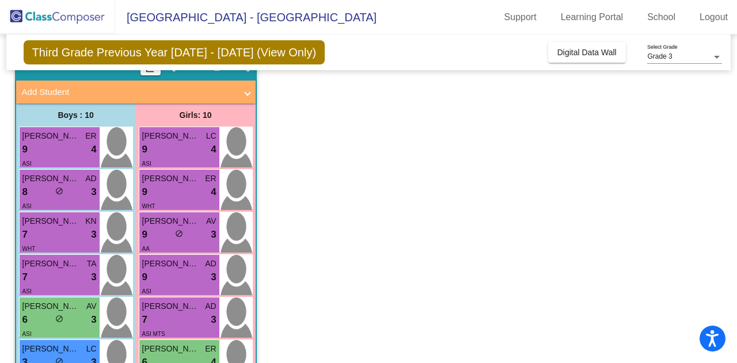
click at [159, 179] on span "[PERSON_NAME]" at bounding box center [171, 179] width 58 height 12
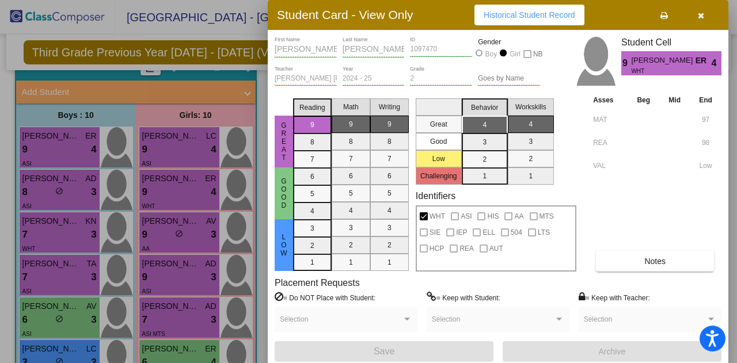
click at [156, 149] on div at bounding box center [368, 181] width 737 height 363
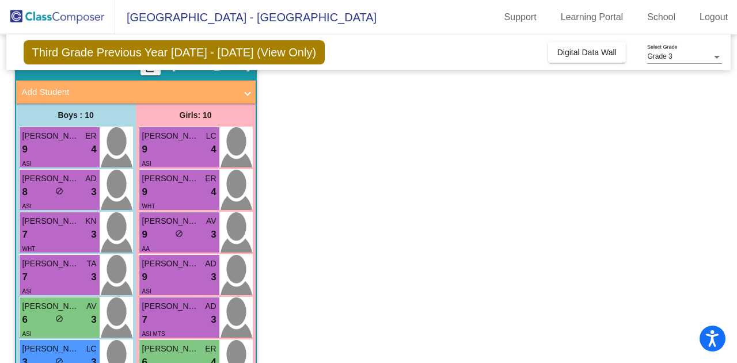
click at [156, 149] on div "9 lock do_not_disturb_alt 4" at bounding box center [179, 149] width 74 height 15
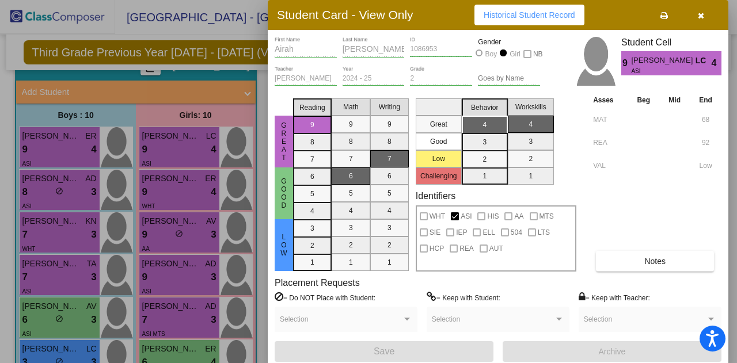
click at [53, 143] on div at bounding box center [368, 181] width 737 height 363
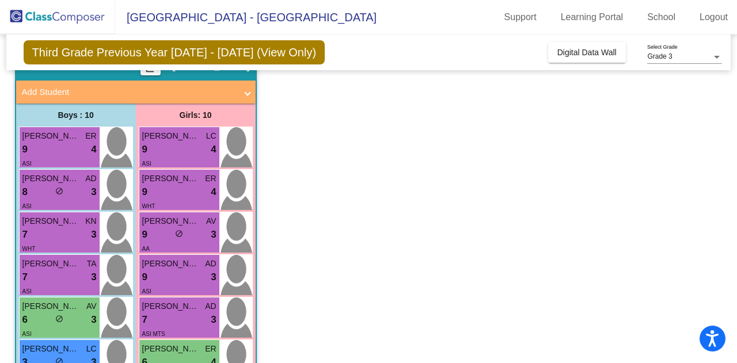
click at [53, 143] on div "9 lock do_not_disturb_alt 4" at bounding box center [59, 149] width 74 height 15
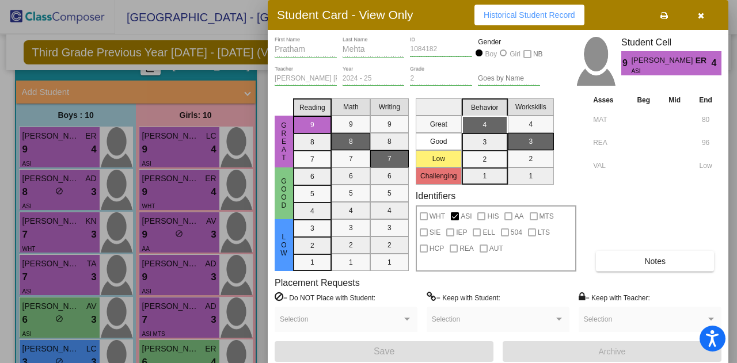
click at [40, 195] on div at bounding box center [368, 181] width 737 height 363
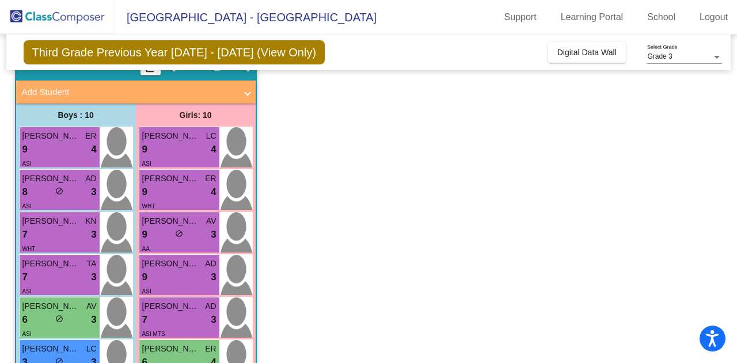
click at [40, 195] on div "8 lock do_not_disturb_alt 3" at bounding box center [59, 192] width 74 height 15
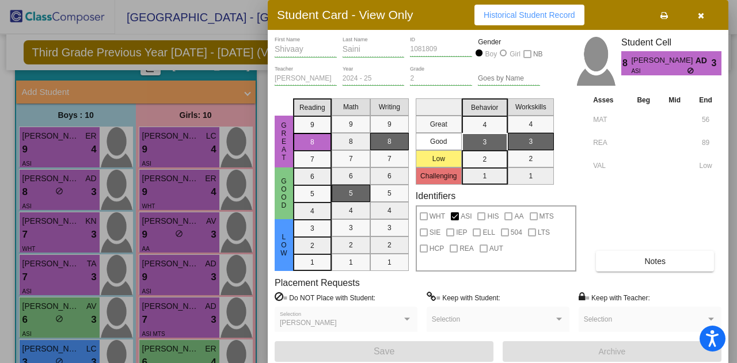
click at [37, 233] on div at bounding box center [368, 181] width 737 height 363
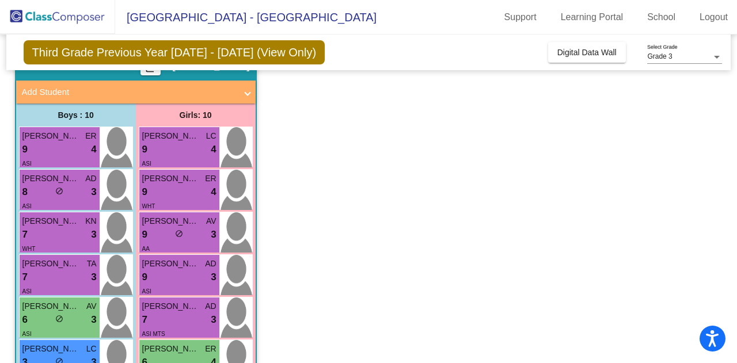
click at [37, 233] on div "7 lock do_not_disturb_alt 3" at bounding box center [59, 234] width 74 height 15
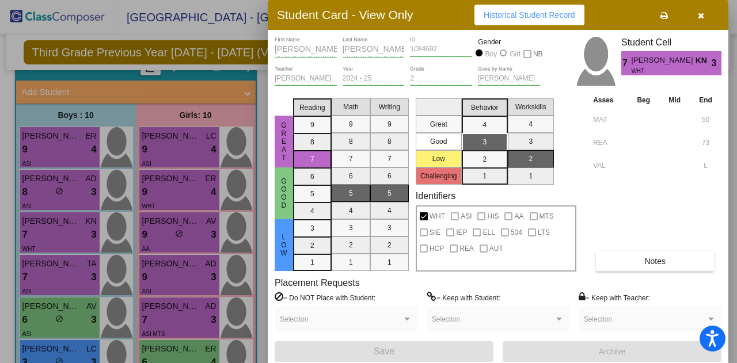
click at [44, 274] on div at bounding box center [368, 181] width 737 height 363
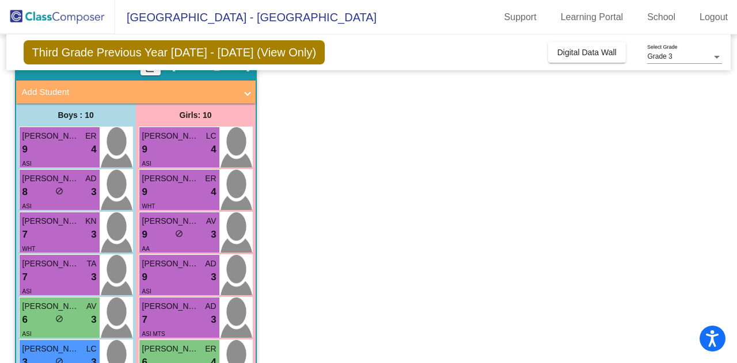
click at [44, 274] on div "7 lock do_not_disturb_alt 3" at bounding box center [59, 277] width 74 height 15
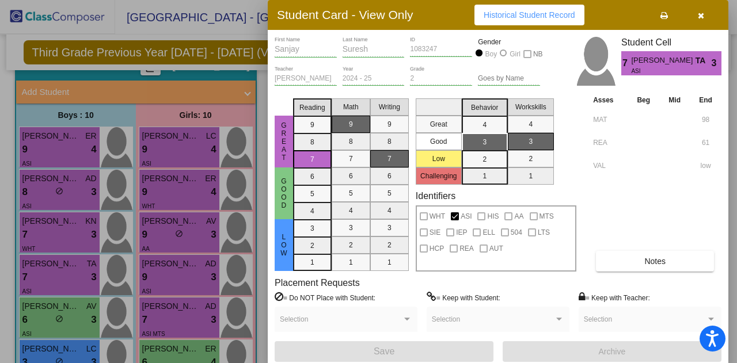
click at [37, 315] on div at bounding box center [368, 181] width 737 height 363
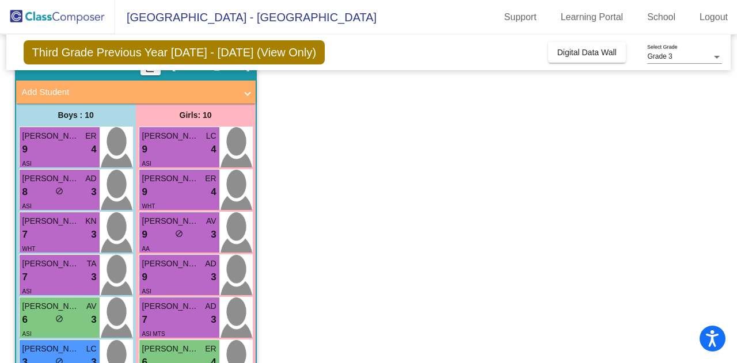
click at [37, 315] on div "6 lock do_not_disturb_alt 3" at bounding box center [59, 320] width 74 height 15
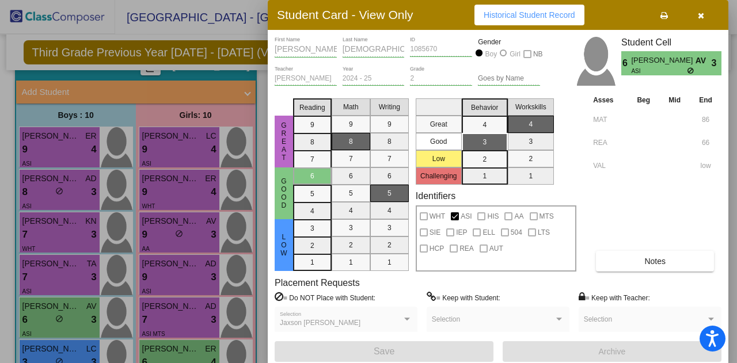
click at [45, 356] on div at bounding box center [368, 181] width 737 height 363
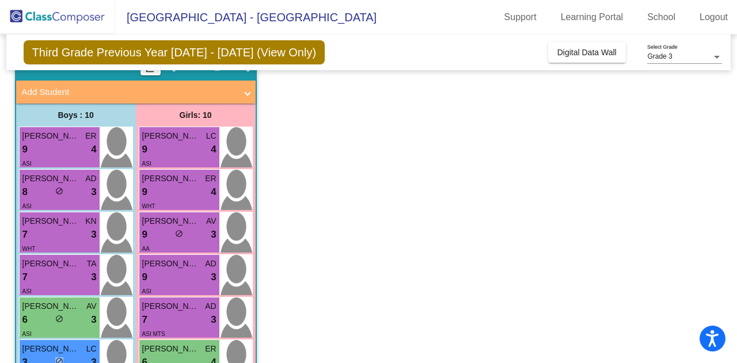
click at [45, 356] on div "3 lock do_not_disturb_alt 3" at bounding box center [59, 362] width 74 height 15
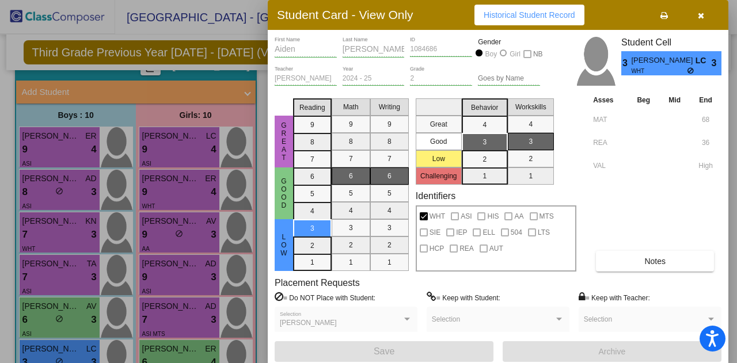
click at [45, 356] on div at bounding box center [368, 181] width 737 height 363
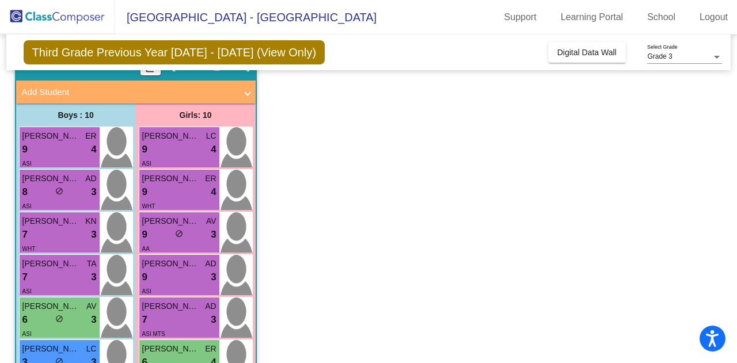
click at [424, 233] on app-classroom "Class 3 picture_as_pdf [PERSON_NAME] Add Student First Name Last Name Student I…" at bounding box center [368, 311] width 707 height 519
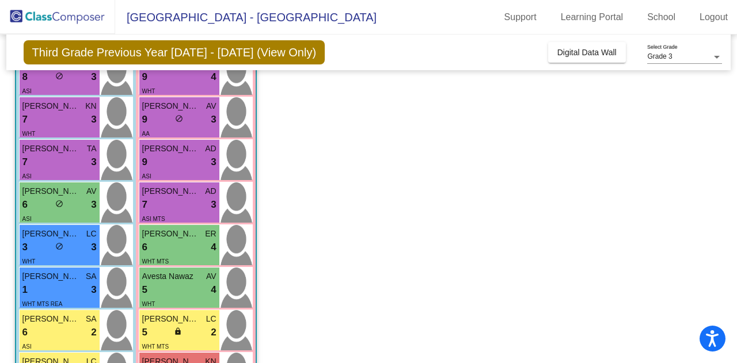
scroll to position [265, 0]
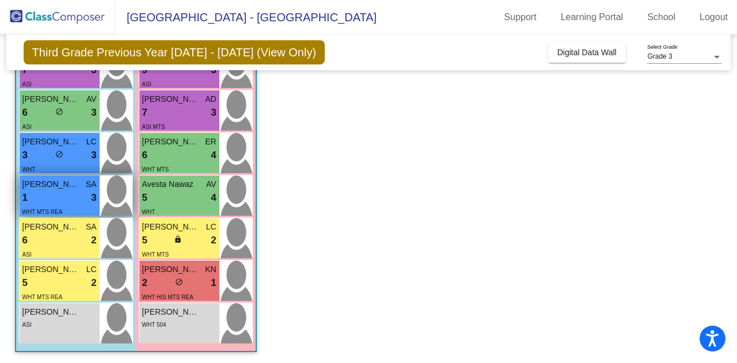
click at [59, 201] on div "1 lock do_not_disturb_alt 3" at bounding box center [59, 198] width 74 height 15
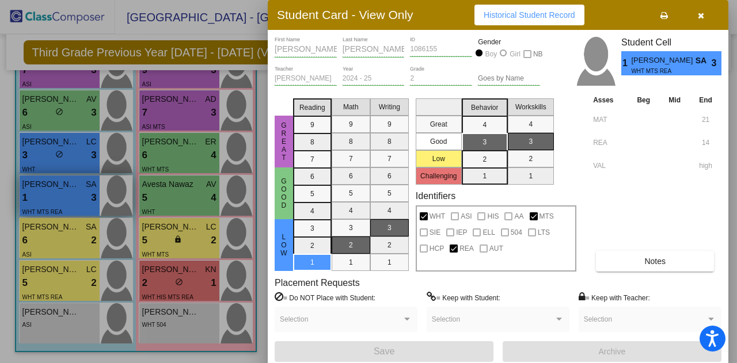
click at [59, 201] on div at bounding box center [368, 181] width 737 height 363
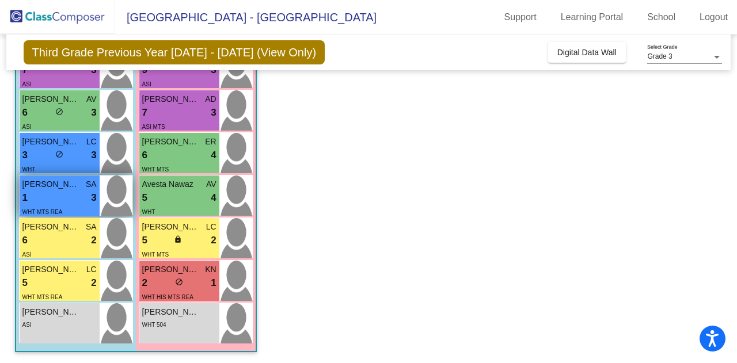
click at [59, 201] on div "1 lock do_not_disturb_alt 3" at bounding box center [59, 198] width 74 height 15
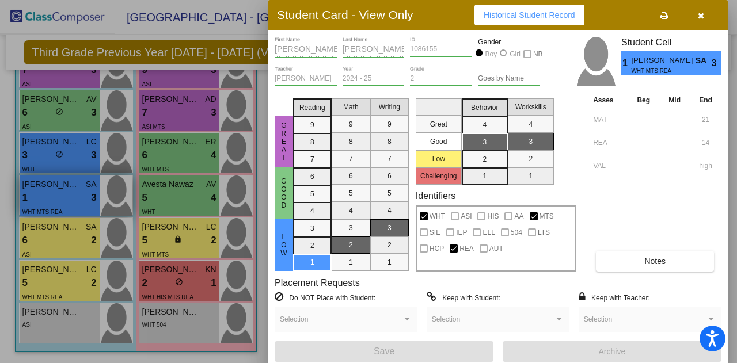
click at [59, 201] on div at bounding box center [368, 181] width 737 height 363
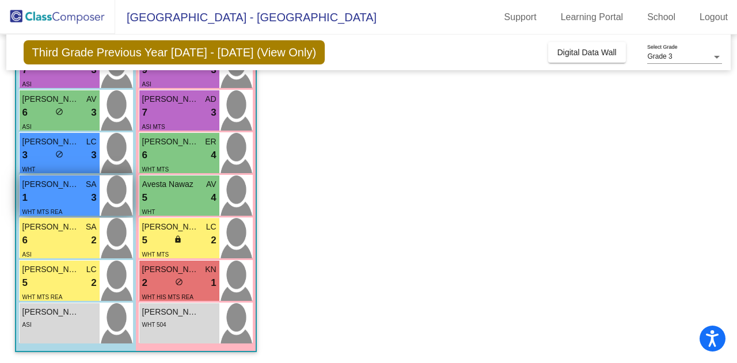
click at [59, 201] on div "1 lock do_not_disturb_alt 3" at bounding box center [59, 198] width 74 height 15
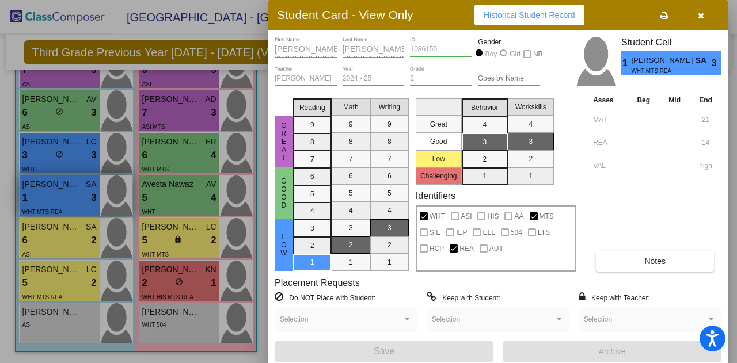
click at [59, 201] on div at bounding box center [368, 181] width 737 height 363
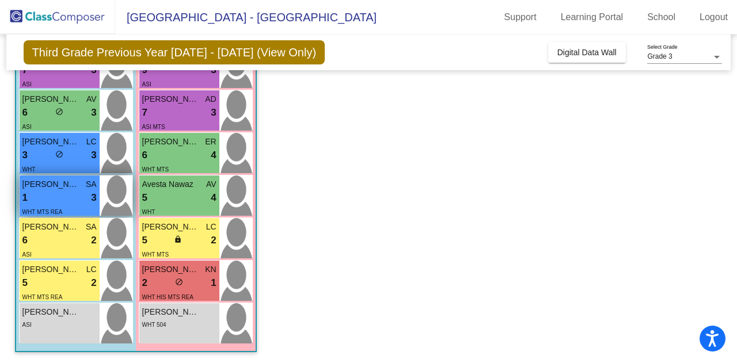
click at [59, 201] on div "1 lock do_not_disturb_alt 3" at bounding box center [59, 198] width 74 height 15
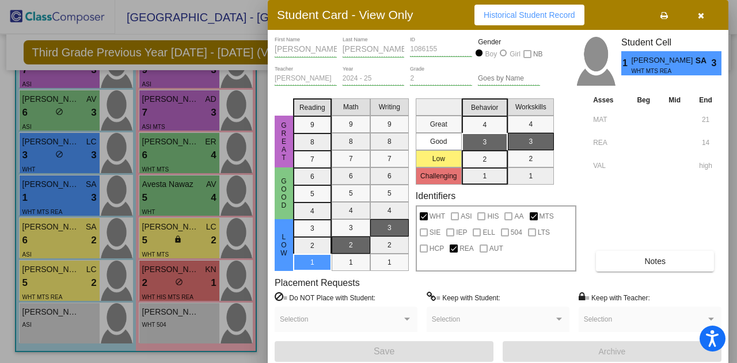
click at [51, 242] on div at bounding box center [368, 181] width 737 height 363
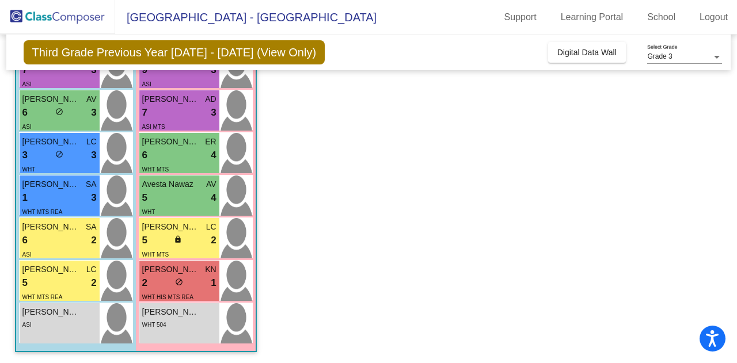
click at [51, 242] on div "6 lock do_not_disturb_alt 2" at bounding box center [59, 240] width 74 height 15
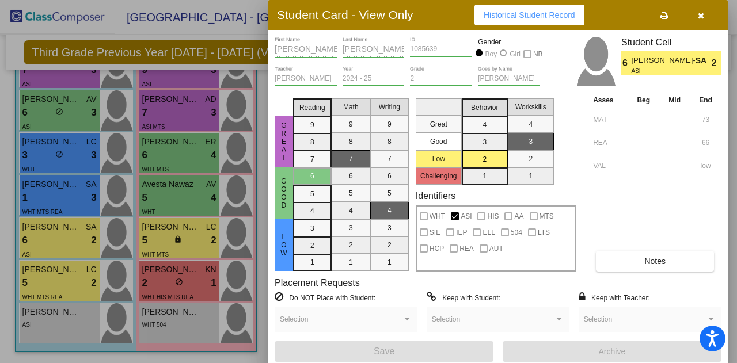
click at [51, 278] on div at bounding box center [368, 181] width 737 height 363
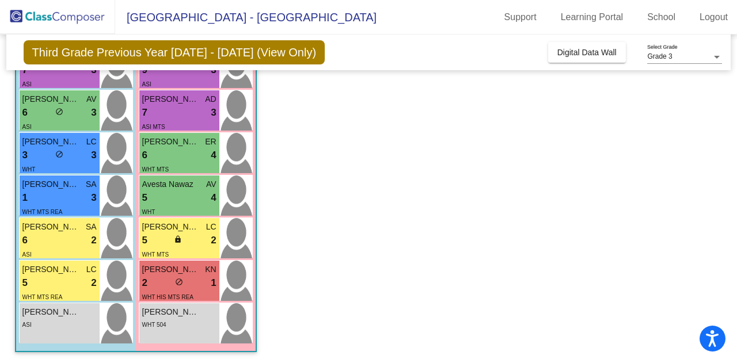
click at [51, 278] on div "5 lock do_not_disturb_alt 2" at bounding box center [59, 283] width 74 height 15
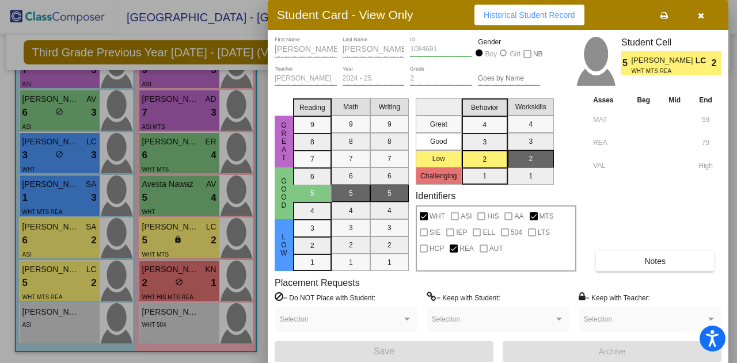
click at [41, 332] on div at bounding box center [368, 181] width 737 height 363
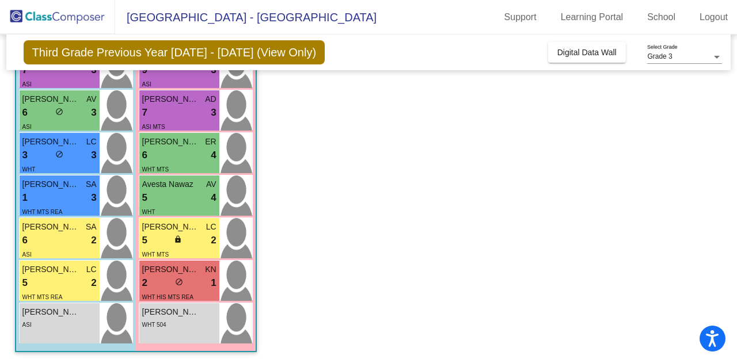
click at [41, 332] on div "[PERSON_NAME] lock do_not_disturb_alt ASI" at bounding box center [60, 323] width 80 height 40
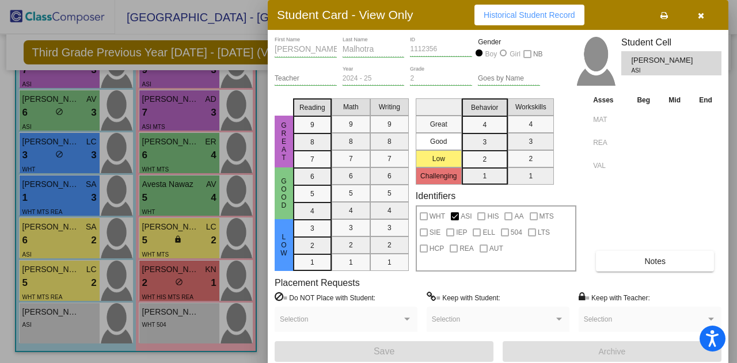
click at [38, 285] on div at bounding box center [368, 181] width 737 height 363
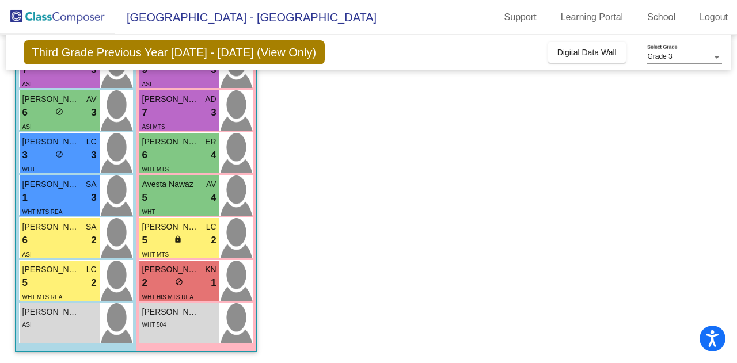
click at [38, 285] on div "5 lock do_not_disturb_alt 2" at bounding box center [59, 283] width 74 height 15
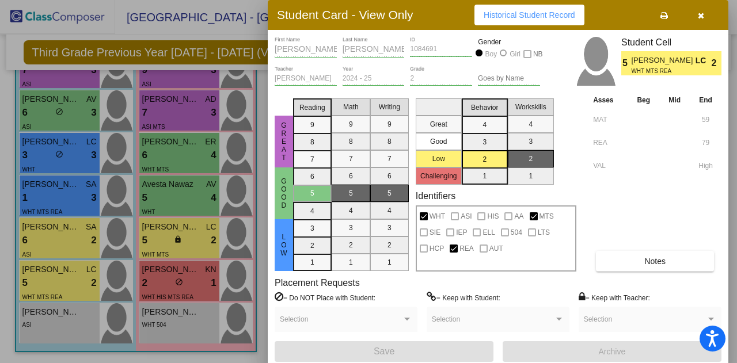
click at [36, 240] on div at bounding box center [368, 181] width 737 height 363
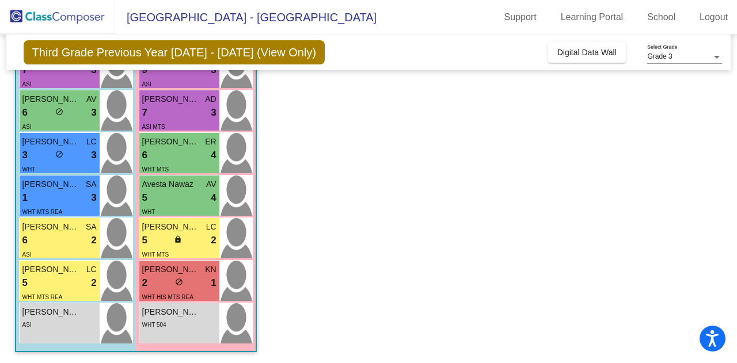
click at [36, 240] on div "6 lock do_not_disturb_alt 2" at bounding box center [59, 240] width 74 height 15
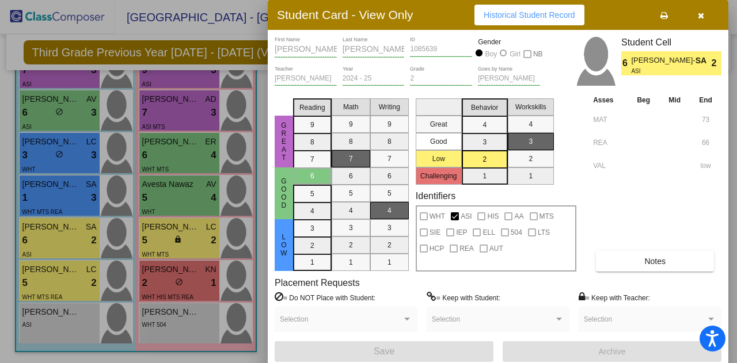
click at [36, 201] on div at bounding box center [368, 181] width 737 height 363
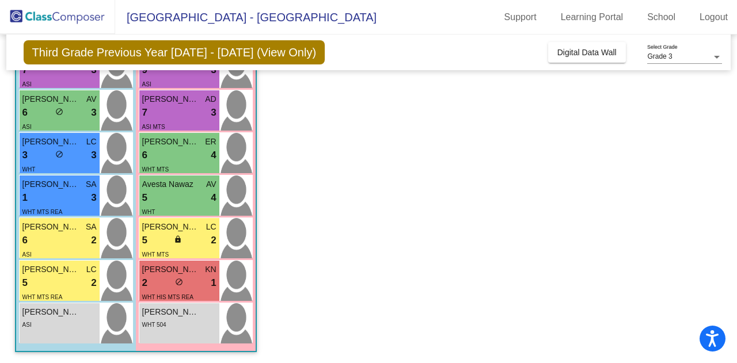
click at [36, 201] on div "1 lock do_not_disturb_alt 3" at bounding box center [59, 198] width 74 height 15
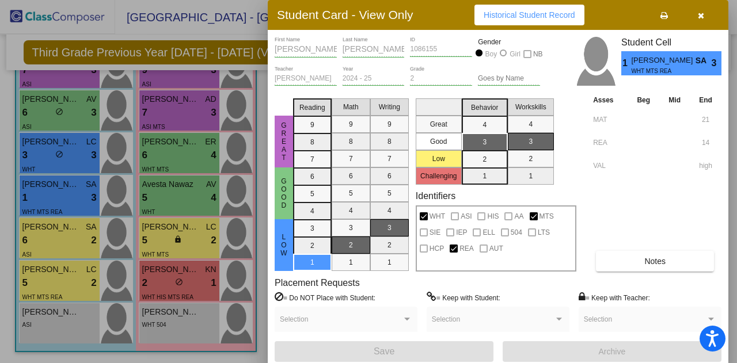
click at [39, 142] on div at bounding box center [368, 181] width 737 height 363
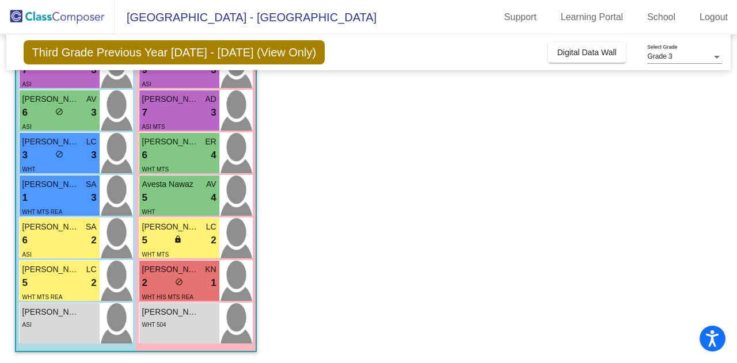
click at [39, 142] on span "[PERSON_NAME]" at bounding box center [51, 142] width 58 height 12
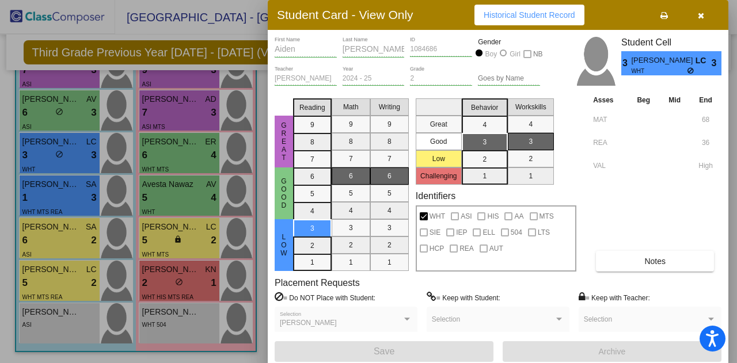
click at [43, 104] on div at bounding box center [368, 181] width 737 height 363
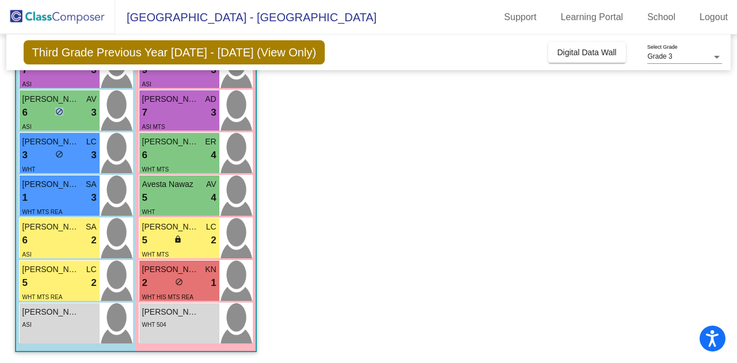
click at [43, 105] on div "6 lock do_not_disturb_alt 3" at bounding box center [59, 112] width 74 height 15
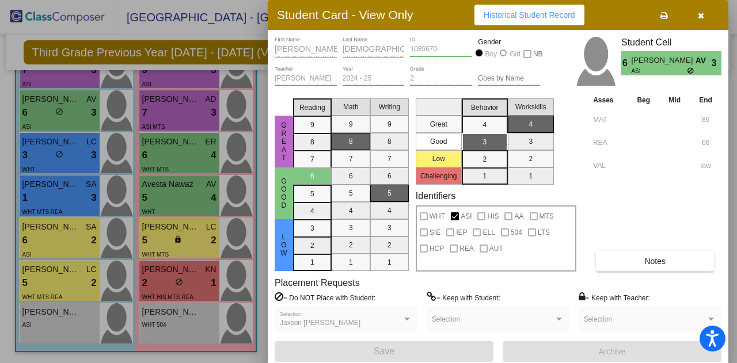
click at [36, 80] on div at bounding box center [368, 181] width 737 height 363
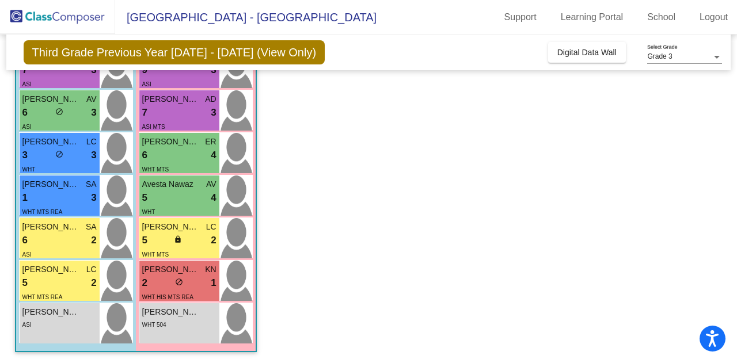
click at [36, 80] on div "ASI" at bounding box center [59, 84] width 74 height 12
